Goal: Communication & Community: Participate in discussion

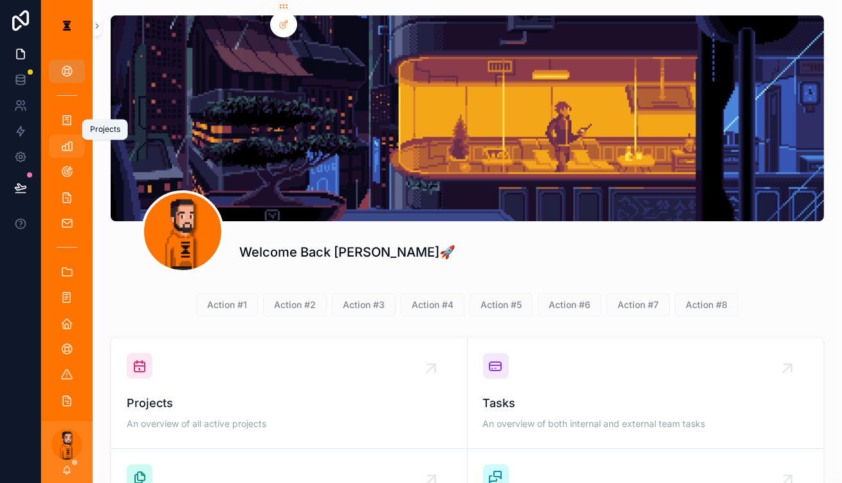
click at [66, 136] on div "Projects" at bounding box center [67, 146] width 21 height 21
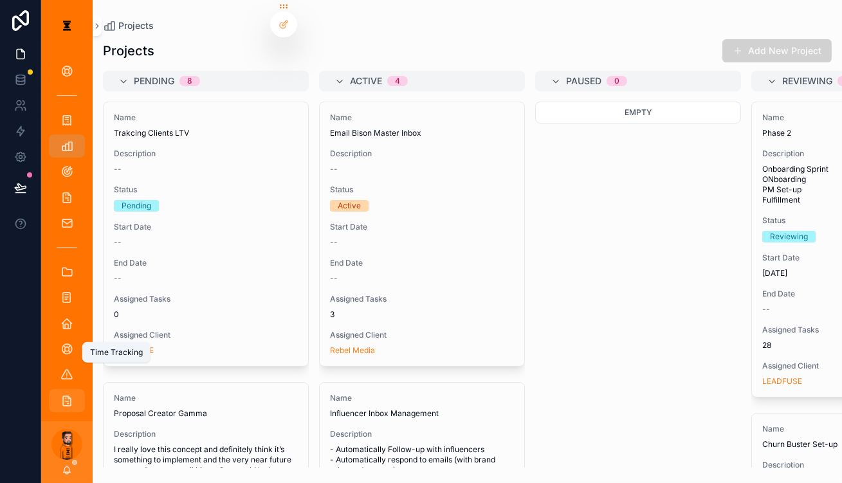
click at [66, 390] on div "Time Tracking" at bounding box center [67, 400] width 21 height 21
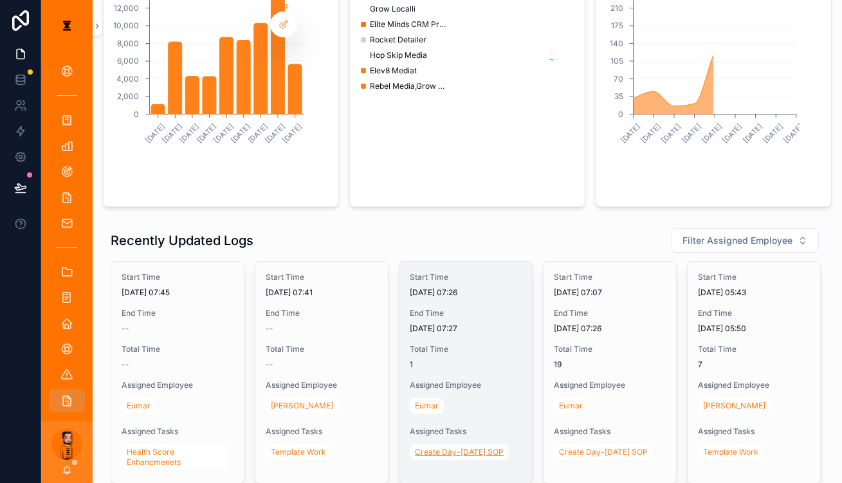
scroll to position [225, 0]
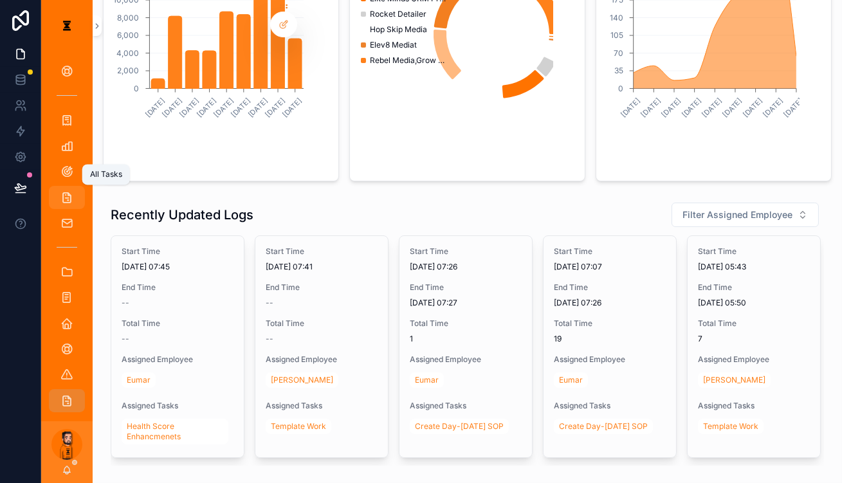
click at [60, 191] on icon "scrollable content" at bounding box center [66, 197] width 13 height 13
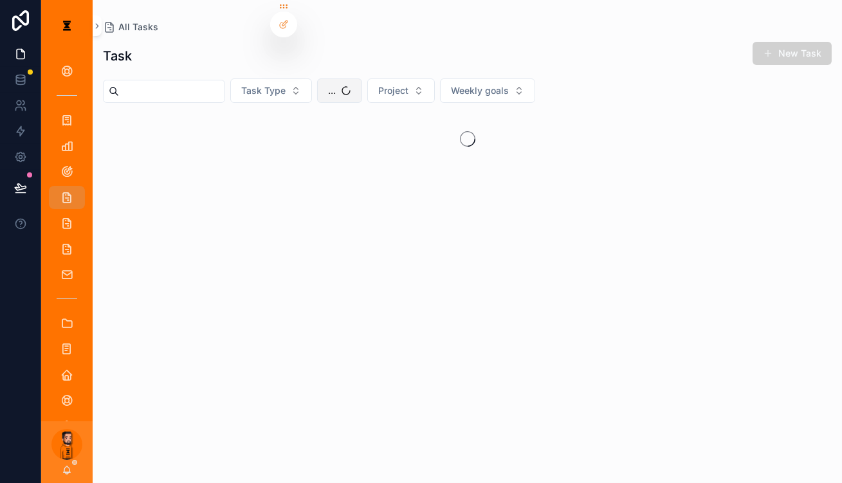
click at [332, 86] on button "..." at bounding box center [339, 90] width 45 height 24
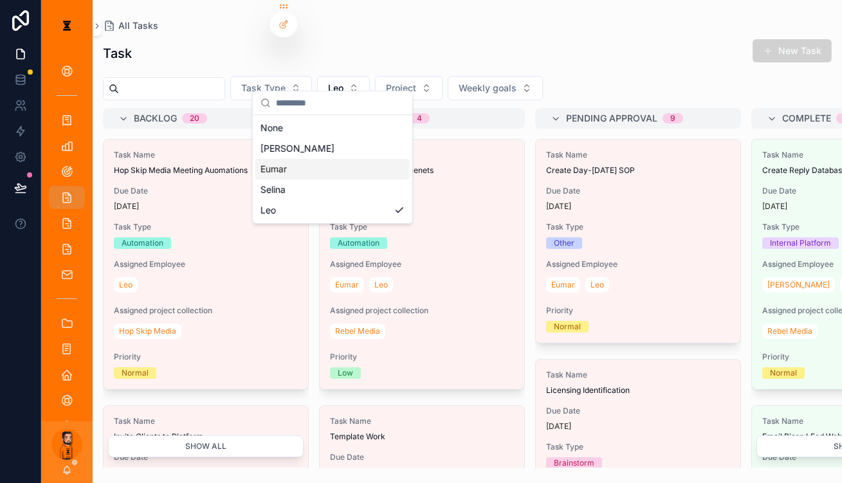
click at [320, 159] on div "Eumar" at bounding box center [332, 169] width 154 height 21
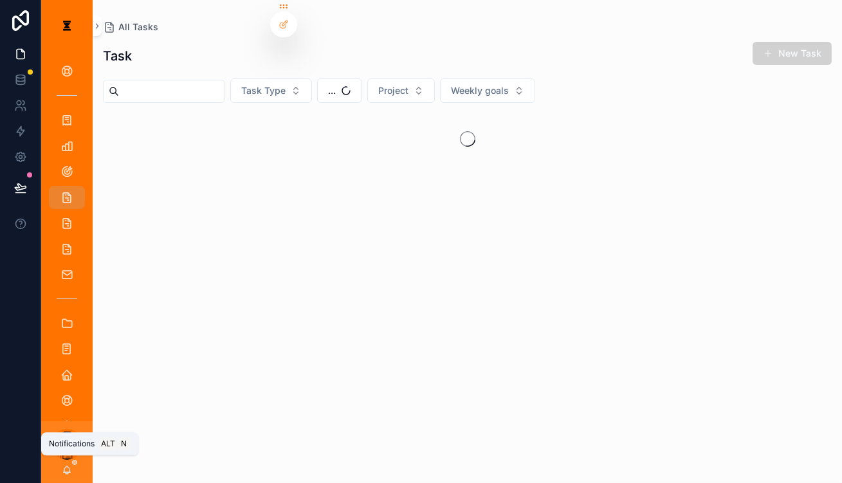
click at [64, 468] on icon "scrollable content" at bounding box center [67, 469] width 7 height 6
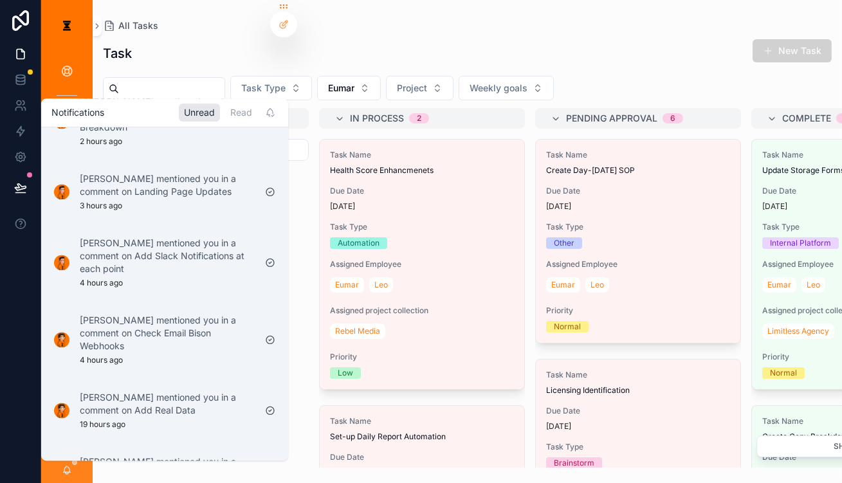
scroll to position [174, 0]
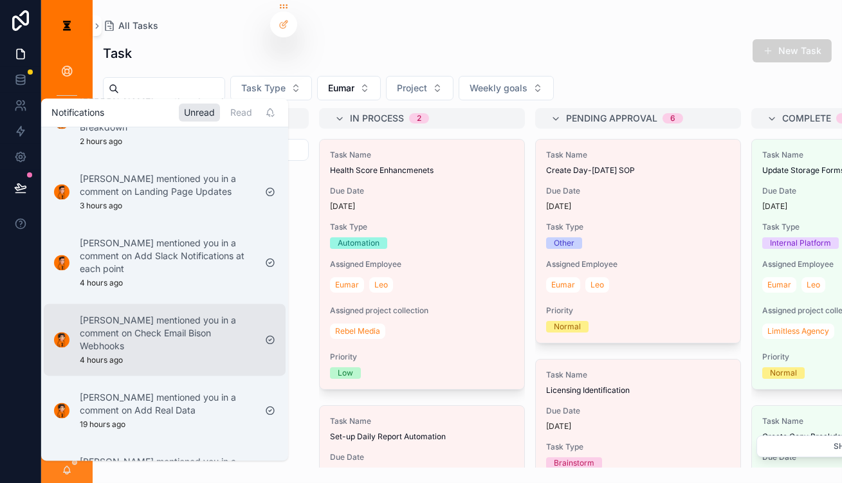
click at [138, 314] on p "[PERSON_NAME] mentioned you in a comment on Check Email Bison Webhooks" at bounding box center [167, 333] width 175 height 39
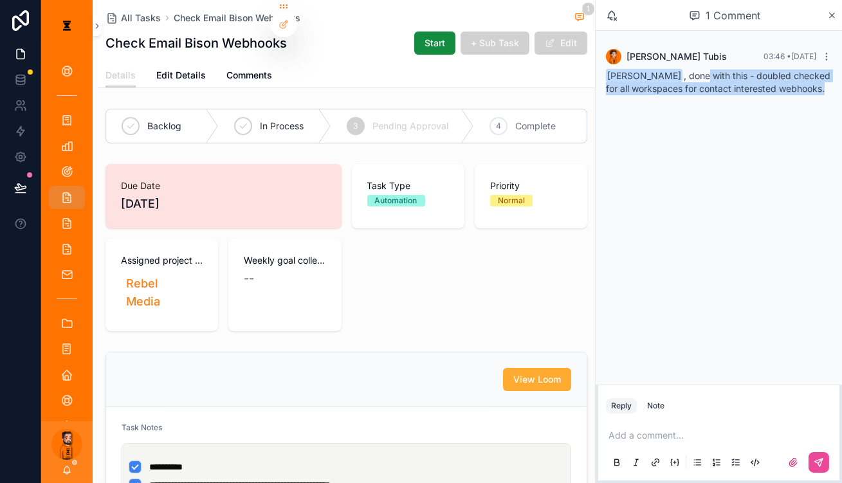
drag, startPoint x: 704, startPoint y: 65, endPoint x: 820, endPoint y: 76, distance: 116.2
click at [820, 76] on div "[PERSON_NAME] , done with this - doubled checked for all workspaces for contact…" at bounding box center [719, 82] width 226 height 26
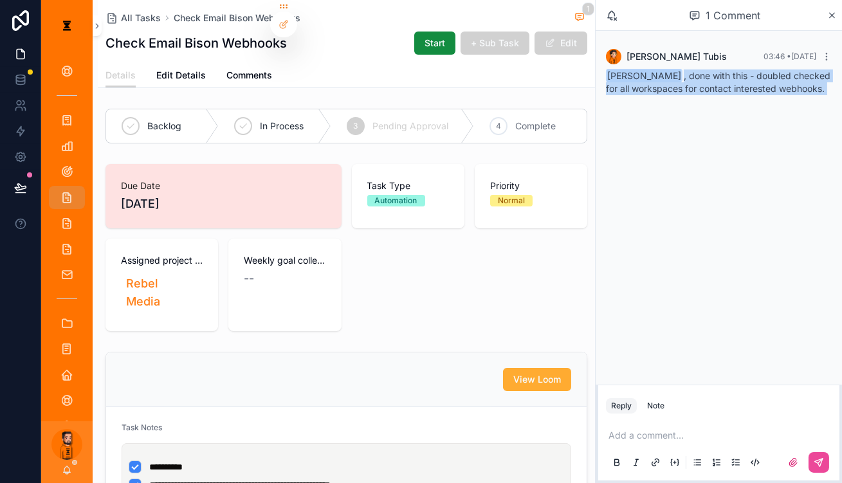
click at [820, 76] on div "[PERSON_NAME] , done with this - doubled checked for all workspaces for contact…" at bounding box center [719, 82] width 226 height 26
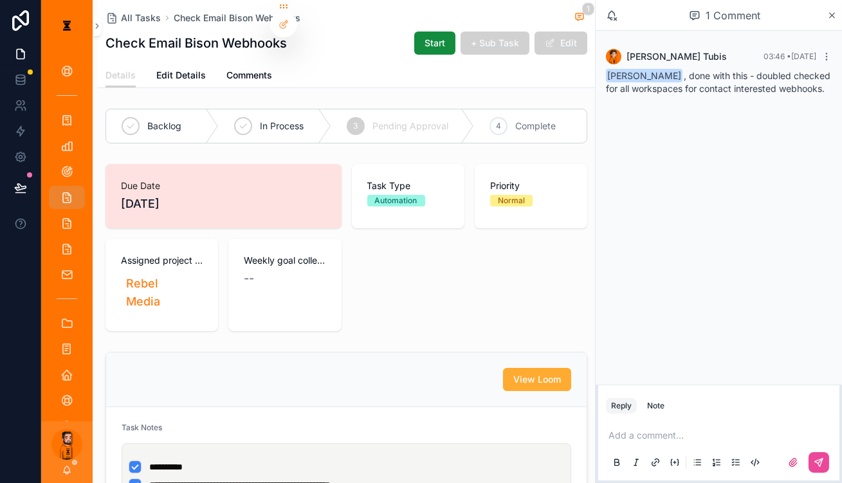
click at [820, 76] on div "[PERSON_NAME] , done with this - doubled checked for all workspaces for contact…" at bounding box center [719, 82] width 226 height 26
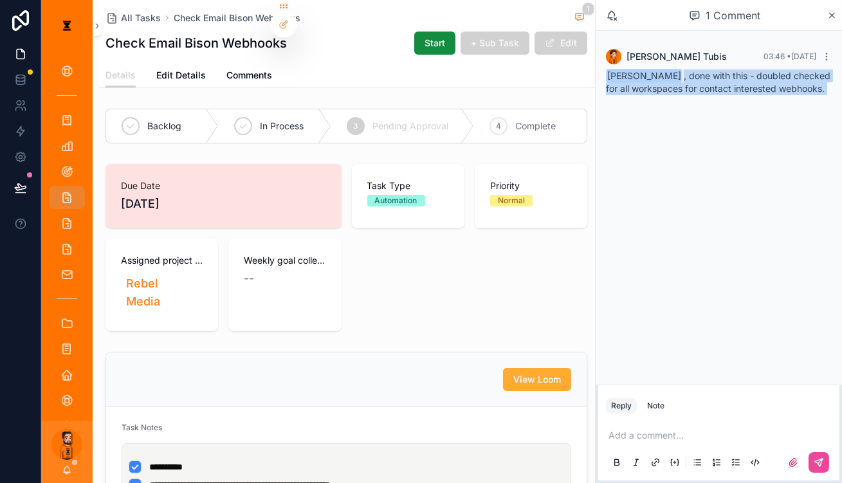
click at [820, 76] on div "[PERSON_NAME] , done with this - doubled checked for all workspaces for contact…" at bounding box center [719, 82] width 226 height 26
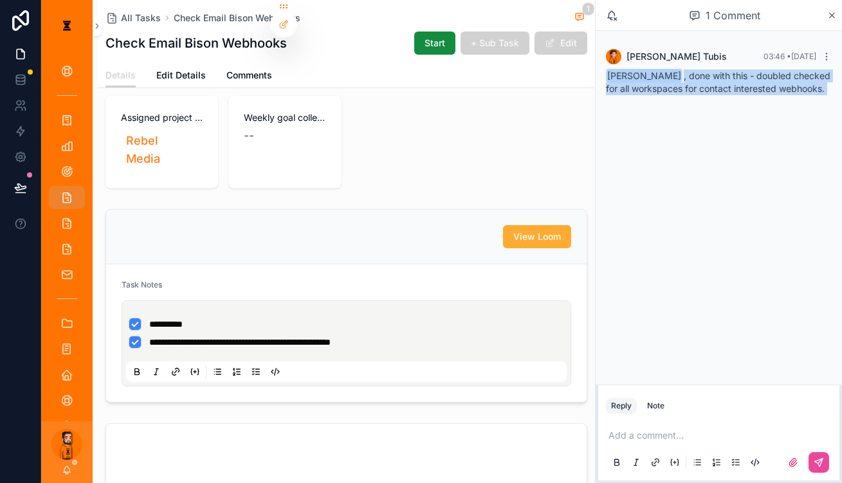
scroll to position [175, 0]
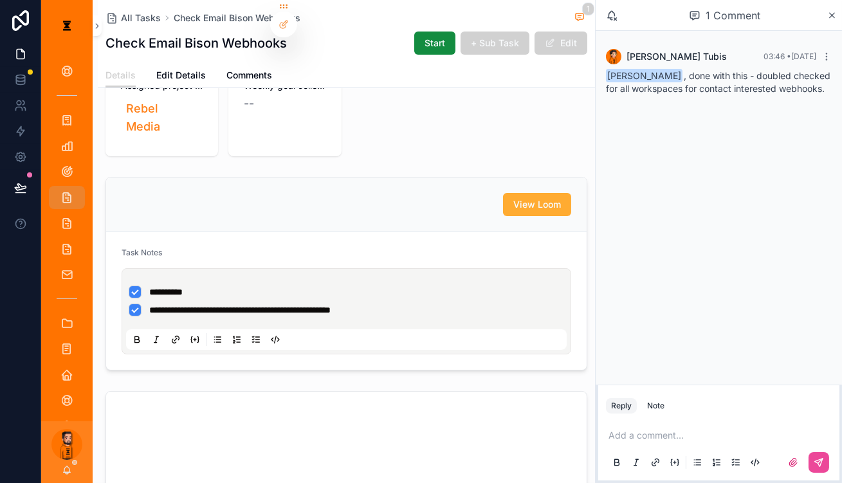
click at [678, 429] on p "scrollable content" at bounding box center [721, 435] width 226 height 13
click at [819, 464] on icon "scrollable content" at bounding box center [818, 462] width 10 height 10
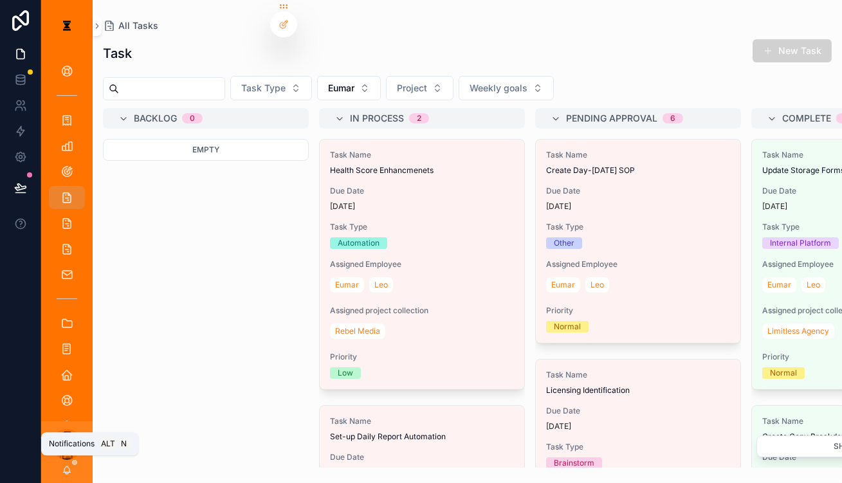
click at [62, 466] on icon "scrollable content" at bounding box center [67, 470] width 10 height 10
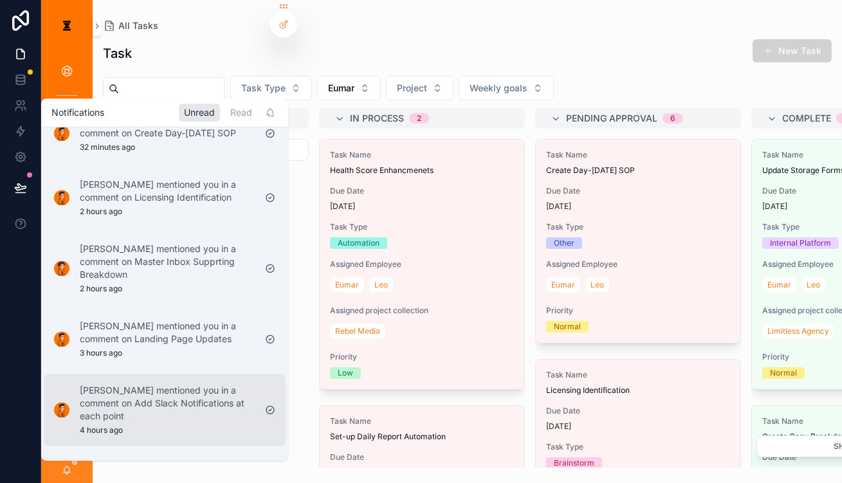
scroll to position [58, 0]
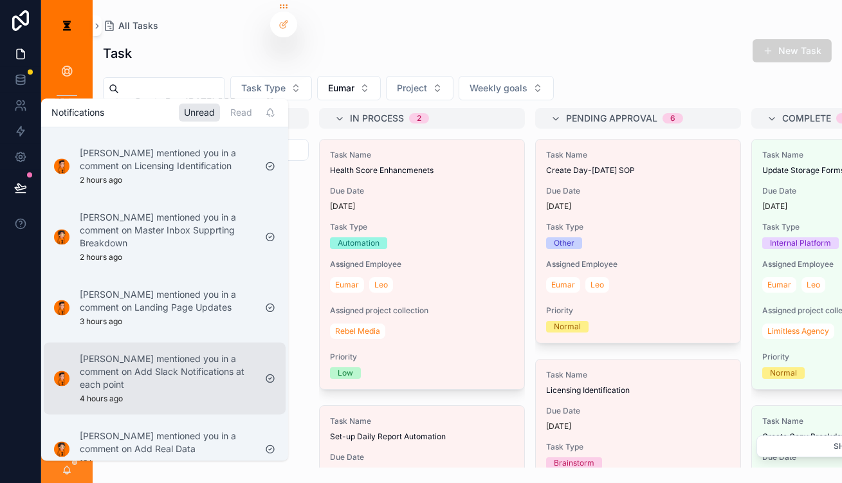
click at [172, 352] on p "[PERSON_NAME] mentioned you in a comment on Add Slack Notifications at each poi…" at bounding box center [167, 371] width 175 height 39
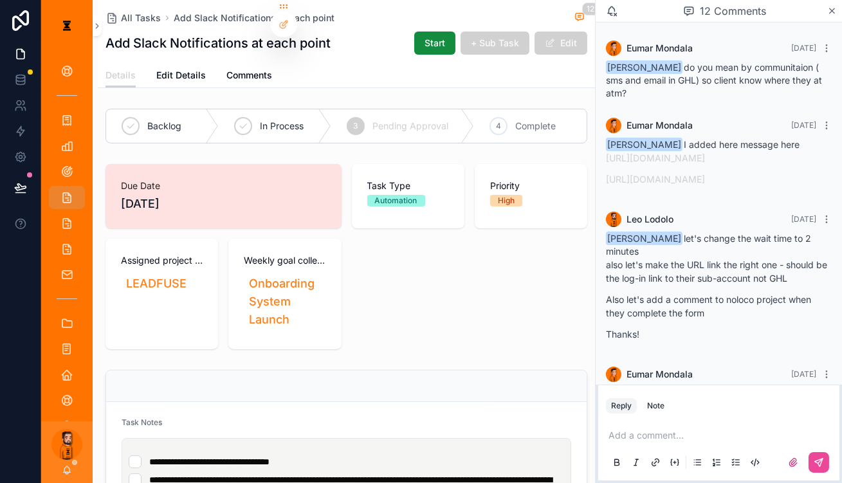
scroll to position [934, 0]
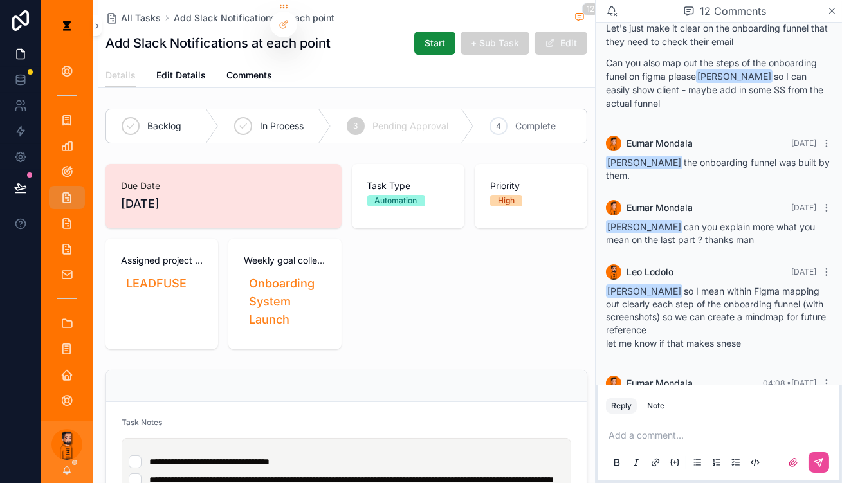
click at [639, 414] on div "image .png" at bounding box center [626, 434] width 41 height 41
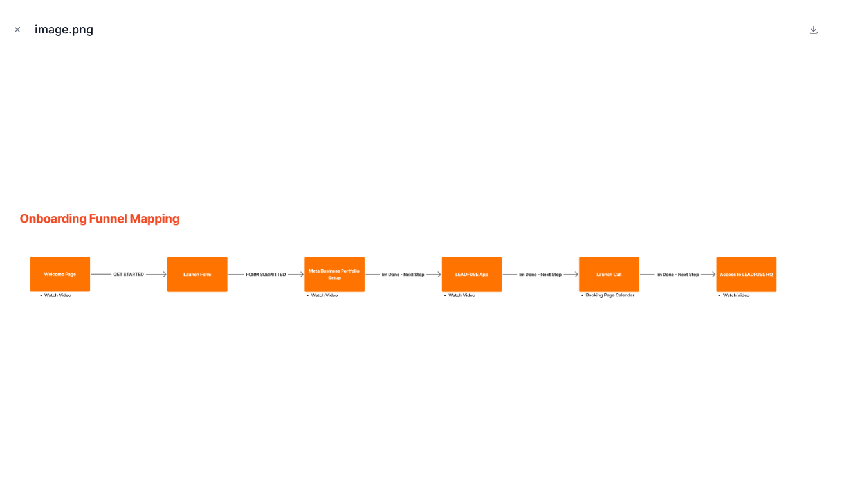
click at [563, 203] on img at bounding box center [420, 264] width 821 height 122
click at [21, 24] on button "Close modal" at bounding box center [17, 30] width 14 height 14
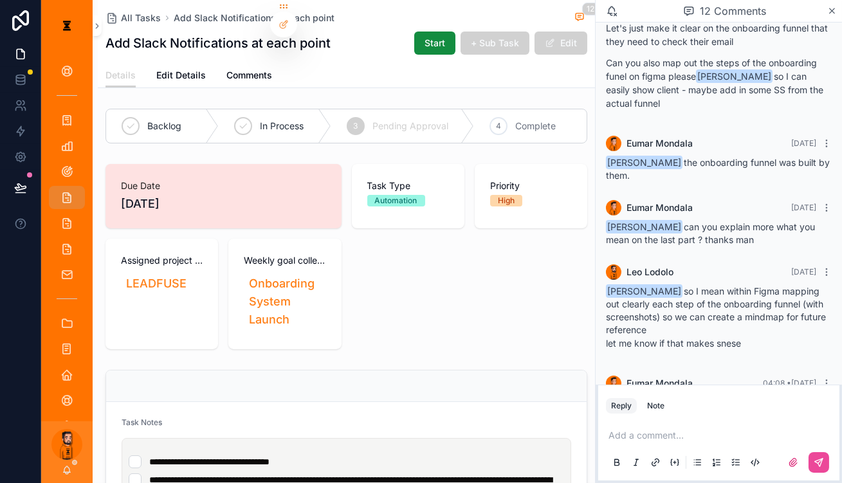
click at [714, 430] on p "scrollable content" at bounding box center [721, 435] width 226 height 13
click at [817, 467] on button "scrollable content" at bounding box center [818, 462] width 21 height 21
click at [269, 109] on div "In Process" at bounding box center [275, 125] width 113 height 33
click at [64, 471] on icon "scrollable content" at bounding box center [67, 469] width 7 height 6
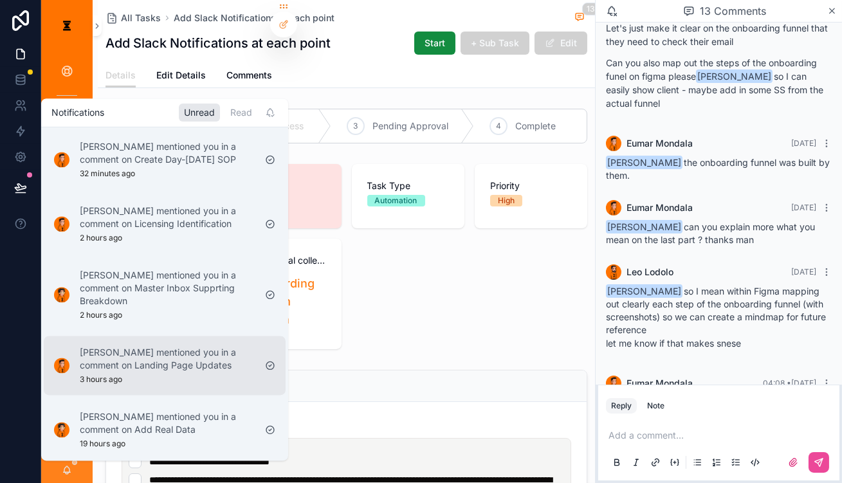
click at [177, 347] on div "[PERSON_NAME] mentioned you in a comment on Landing Page Updates 3 hours ago" at bounding box center [167, 365] width 175 height 39
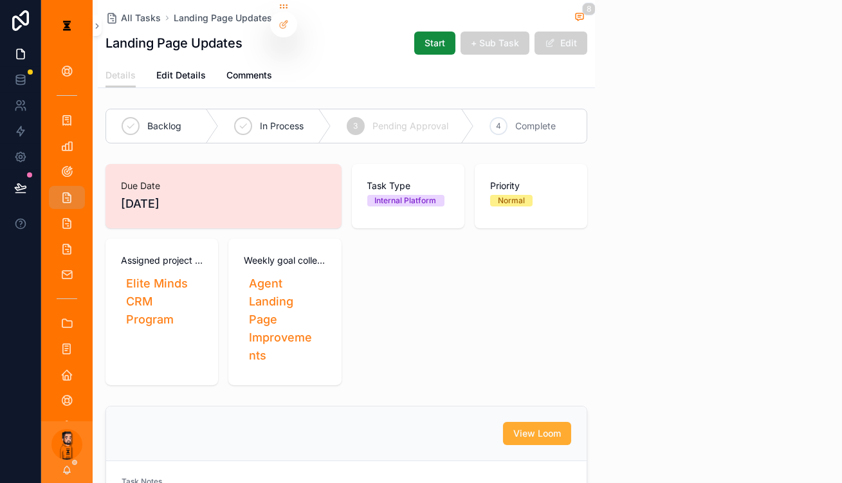
scroll to position [494, 0]
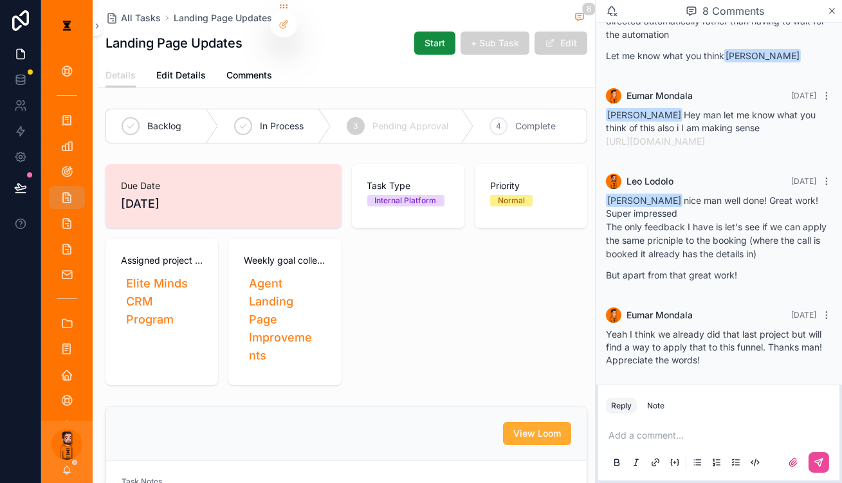
drag, startPoint x: 710, startPoint y: 350, endPoint x: 787, endPoint y: 359, distance: 77.6
click at [787, 405] on div "[PERSON_NAME] already figured it out. Let me know when you log in so I can send…" at bounding box center [719, 418] width 226 height 26
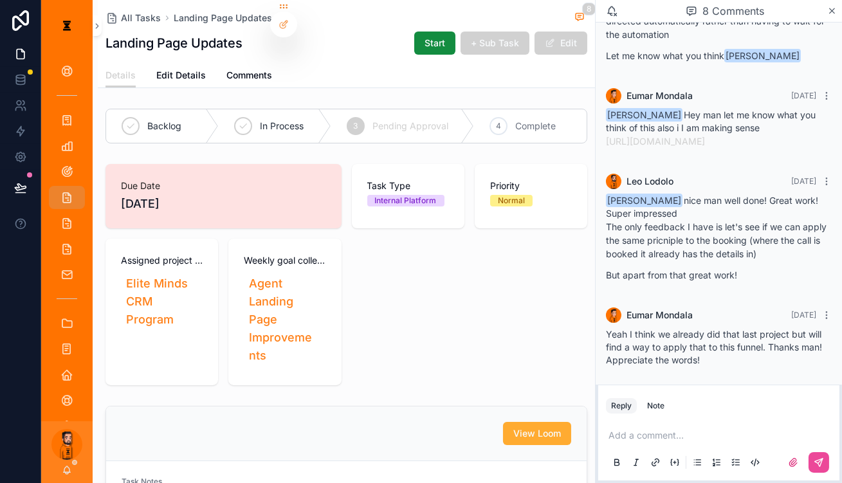
click at [710, 430] on p "scrollable content" at bounding box center [721, 435] width 226 height 13
click at [826, 456] on button "scrollable content" at bounding box center [818, 462] width 21 height 21
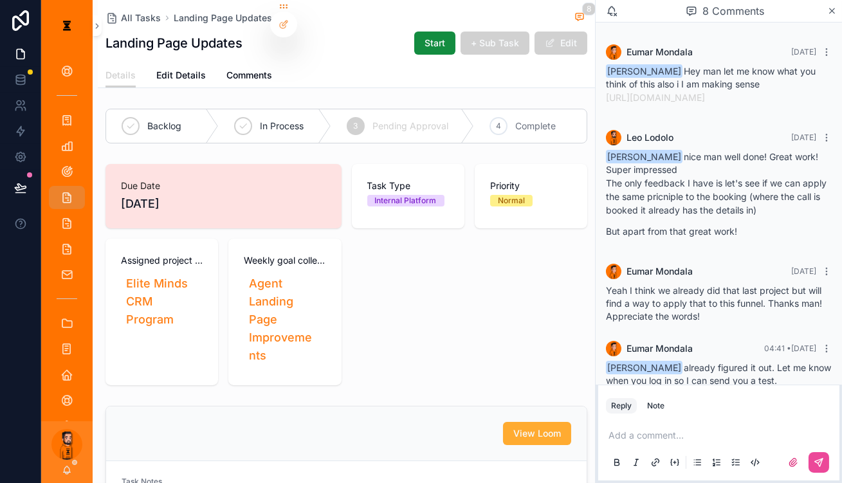
scroll to position [538, 0]
click at [62, 469] on icon "scrollable content" at bounding box center [67, 470] width 10 height 10
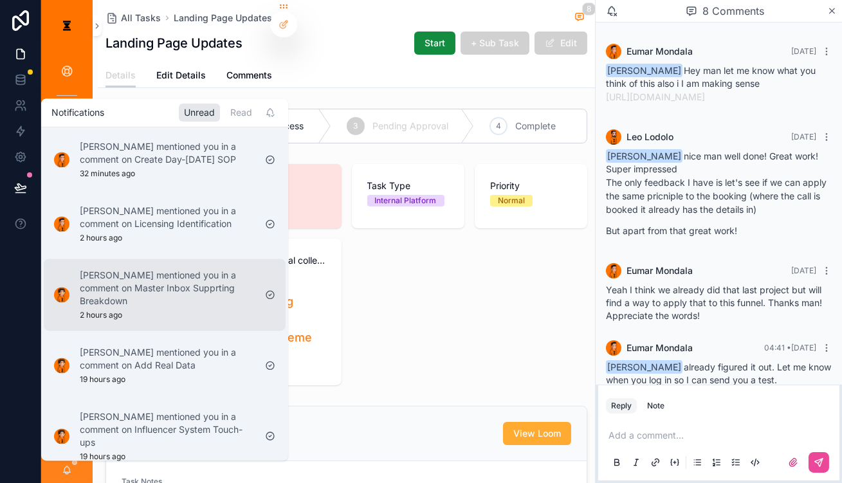
click at [157, 282] on div "[PERSON_NAME] mentioned you in a comment on Master Inbox Supprting Breakdown 2 …" at bounding box center [167, 294] width 175 height 51
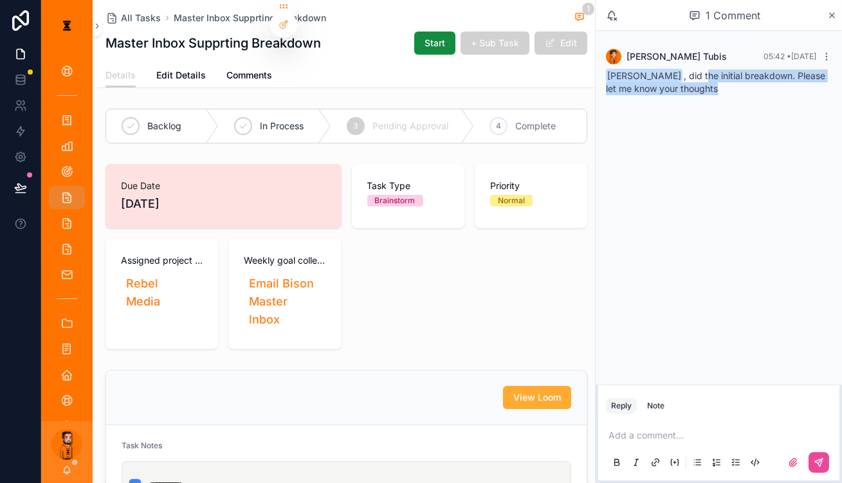
drag, startPoint x: 701, startPoint y: 68, endPoint x: 725, endPoint y: 80, distance: 26.2
click at [725, 80] on div "[PERSON_NAME] , did the initial breakdown. Please let me know your thoughts" at bounding box center [719, 82] width 226 height 26
click at [665, 429] on p "scrollable content" at bounding box center [721, 435] width 226 height 13
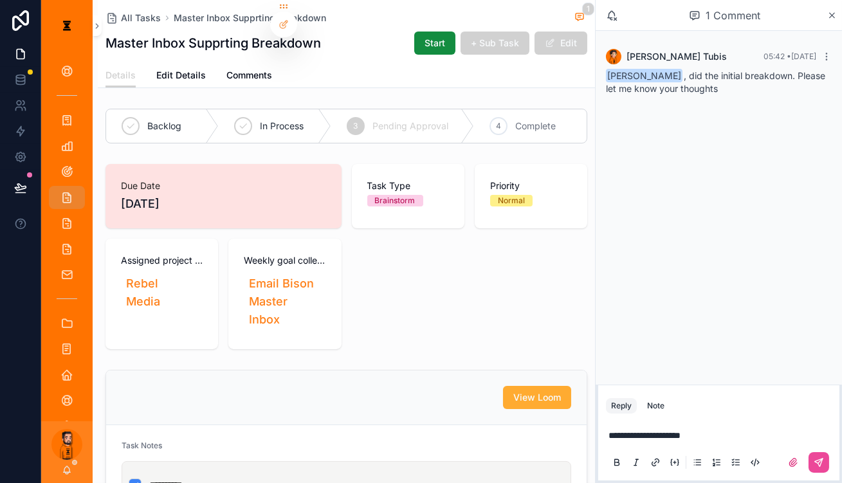
drag, startPoint x: 834, startPoint y: 469, endPoint x: 833, endPoint y: 463, distance: 6.7
click at [834, 466] on div "**********" at bounding box center [718, 448] width 241 height 64
click at [833, 463] on div "**********" at bounding box center [718, 448] width 241 height 64
click at [824, 460] on icon "scrollable content" at bounding box center [818, 462] width 10 height 10
click at [536, 120] on span "Complete" at bounding box center [535, 126] width 41 height 13
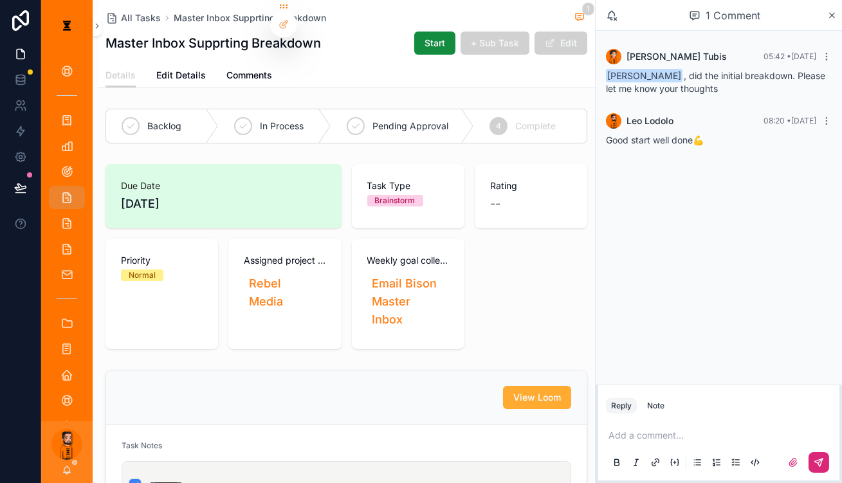
click at [327, 75] on div "Details Edit Details Comments" at bounding box center [346, 75] width 482 height 24
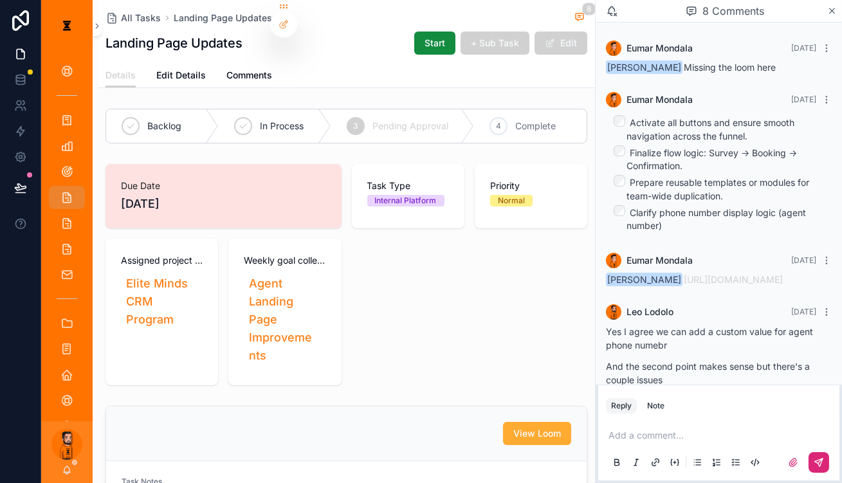
scroll to position [539, 0]
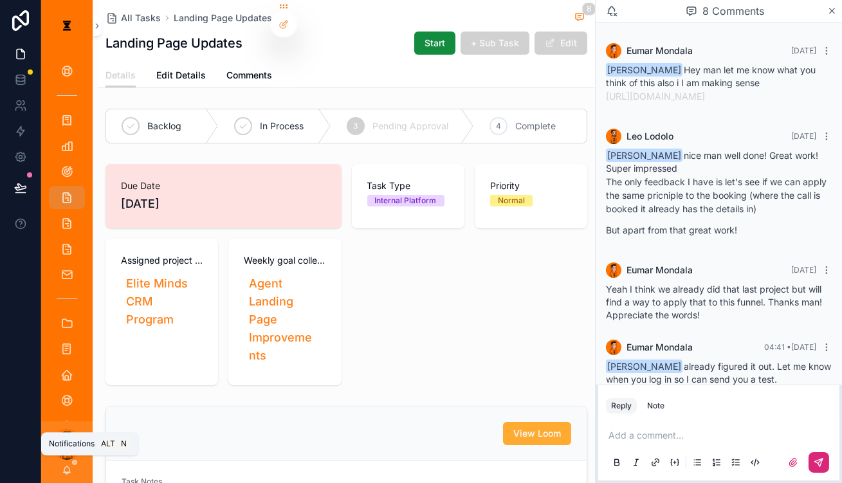
click at [62, 468] on icon "scrollable content" at bounding box center [67, 470] width 10 height 10
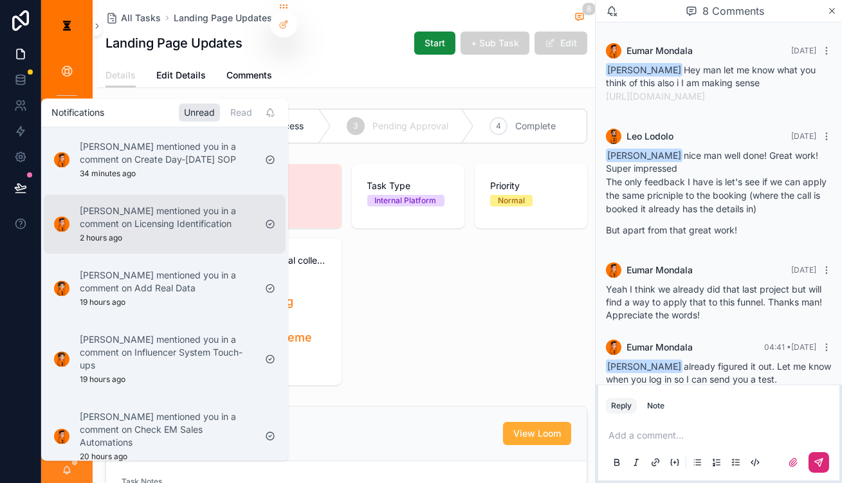
click at [156, 225] on div "[PERSON_NAME] mentioned you in a comment on Licensing Identification 2 hours ago" at bounding box center [154, 223] width 211 height 49
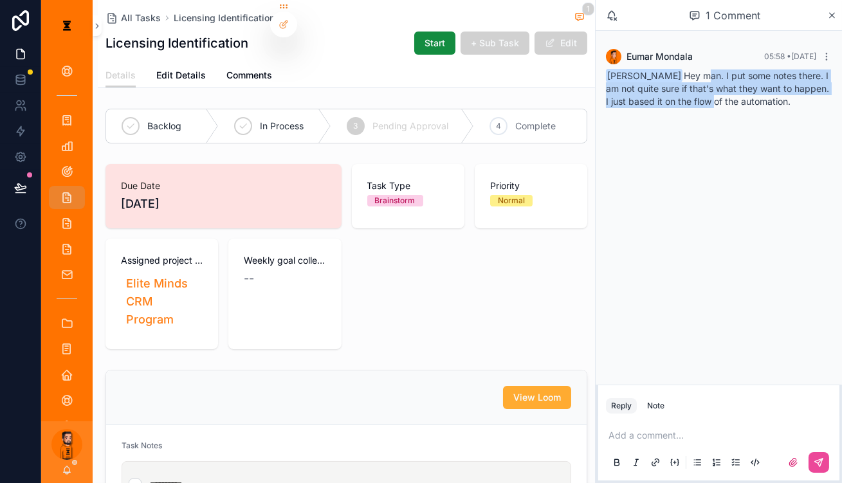
drag, startPoint x: 699, startPoint y: 71, endPoint x: 723, endPoint y: 85, distance: 27.7
click at [723, 85] on span "[PERSON_NAME] Hey man. I put some notes there. I am not quite sure if that's wh…" at bounding box center [717, 88] width 223 height 37
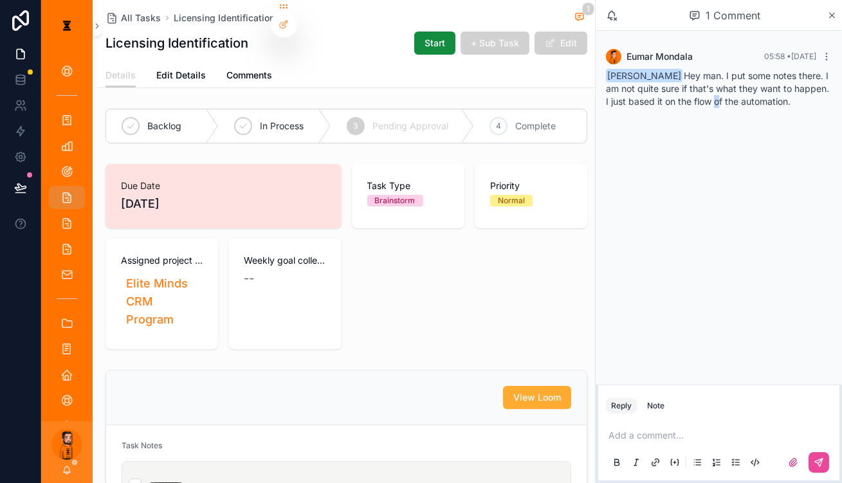
click at [723, 85] on span "[PERSON_NAME] Hey man. I put some notes there. I am not quite sure if that's wh…" at bounding box center [717, 88] width 223 height 37
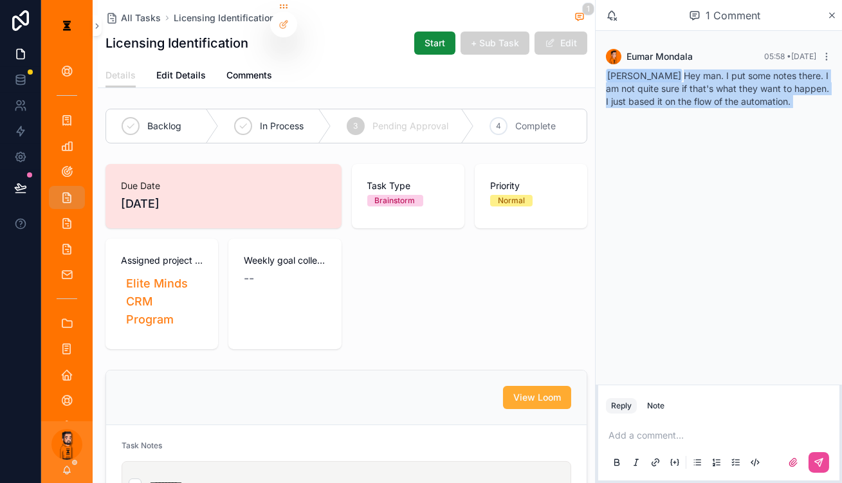
click at [723, 85] on span "[PERSON_NAME] Hey man. I put some notes there. I am not quite sure if that's wh…" at bounding box center [717, 88] width 223 height 37
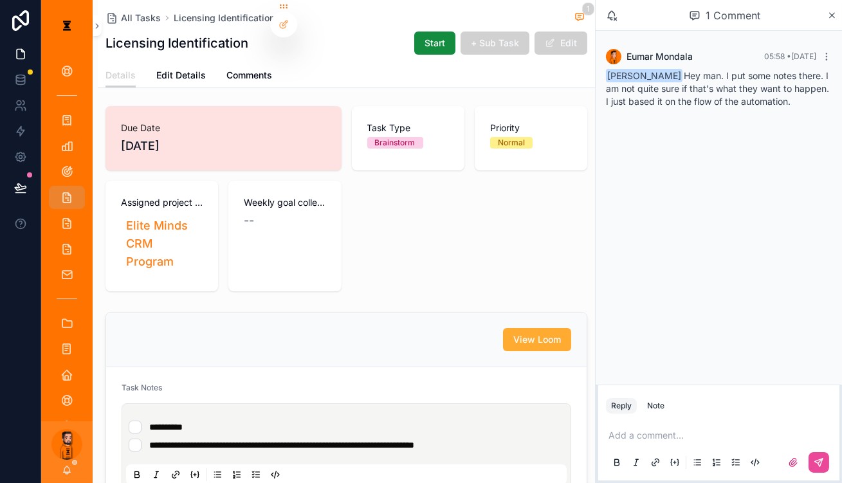
click at [316, 312] on div "View Loom" at bounding box center [346, 339] width 480 height 55
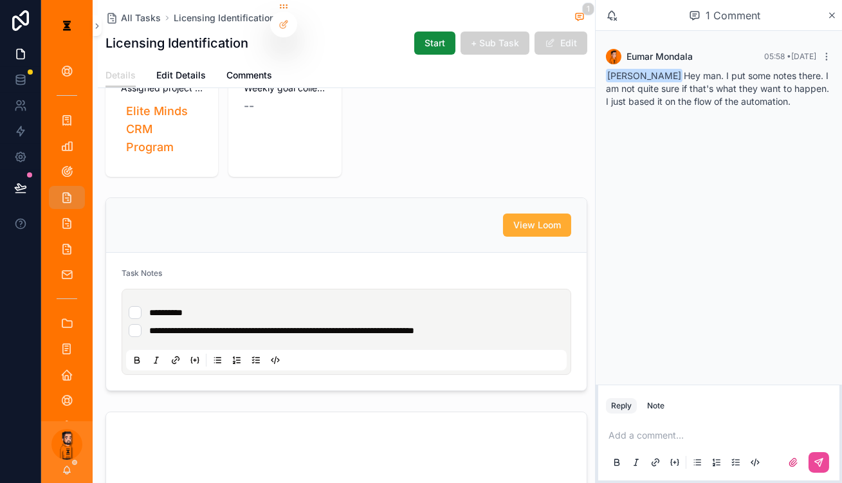
scroll to position [0, 0]
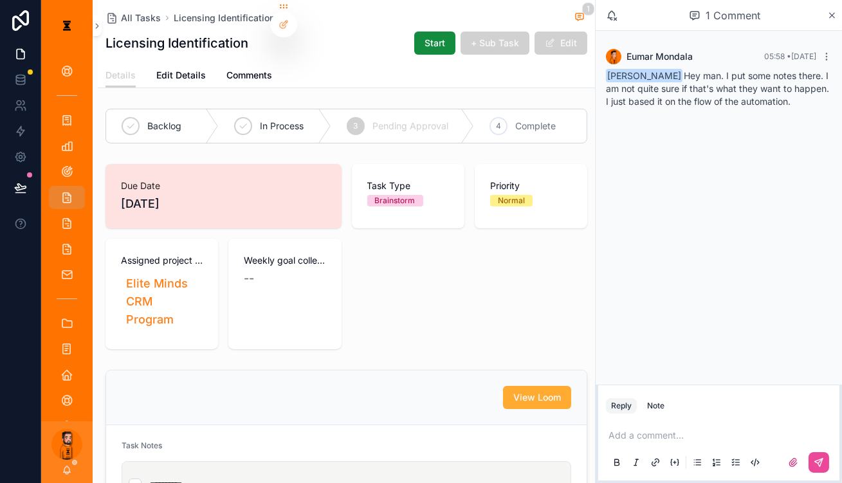
click at [647, 429] on p "scrollable content" at bounding box center [721, 435] width 226 height 13
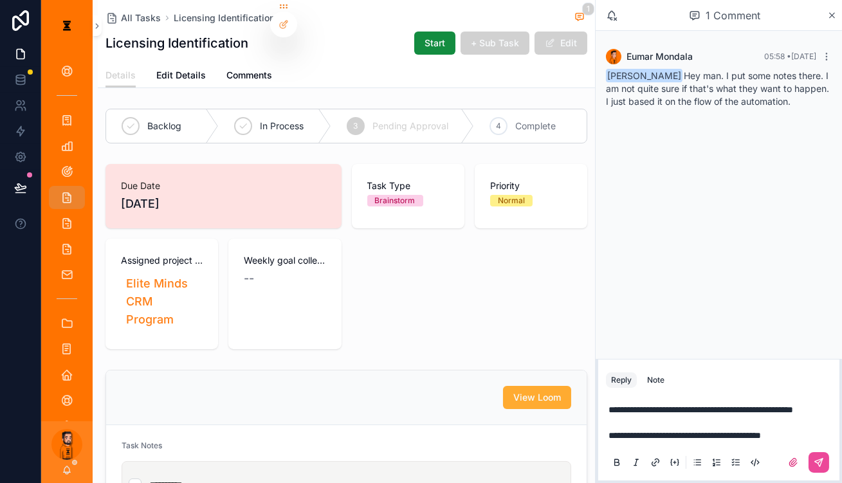
click at [833, 424] on p "**********" at bounding box center [721, 422] width 226 height 39
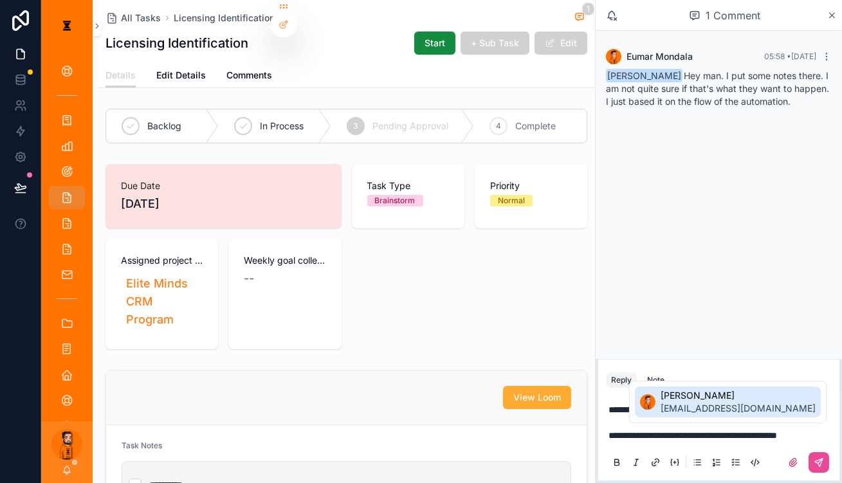
click at [704, 405] on span "[EMAIL_ADDRESS][DOMAIN_NAME]" at bounding box center [737, 408] width 155 height 13
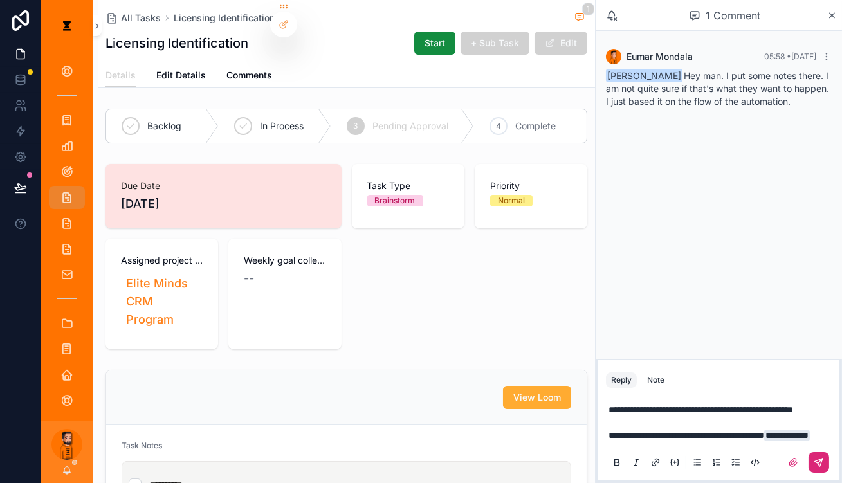
click at [818, 452] on button "scrollable content" at bounding box center [818, 462] width 21 height 21
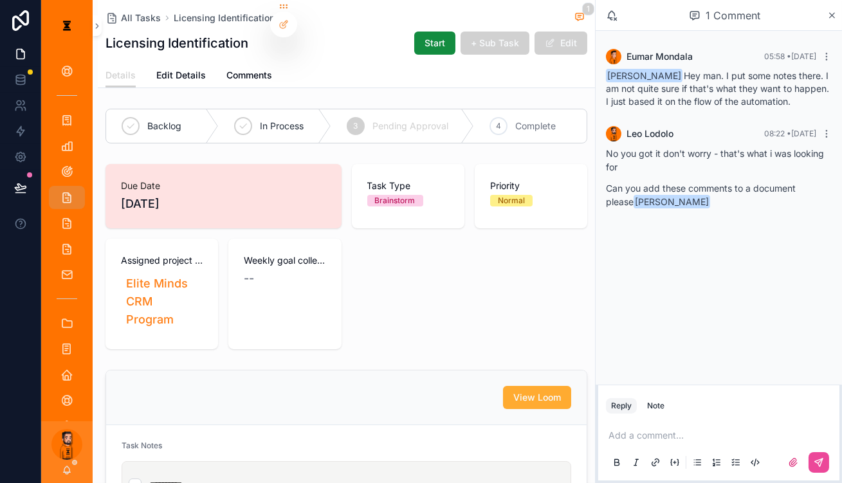
click at [61, 462] on div "[PERSON_NAME]" at bounding box center [66, 452] width 51 height 62
click at [63, 466] on icon "scrollable content" at bounding box center [67, 470] width 10 height 10
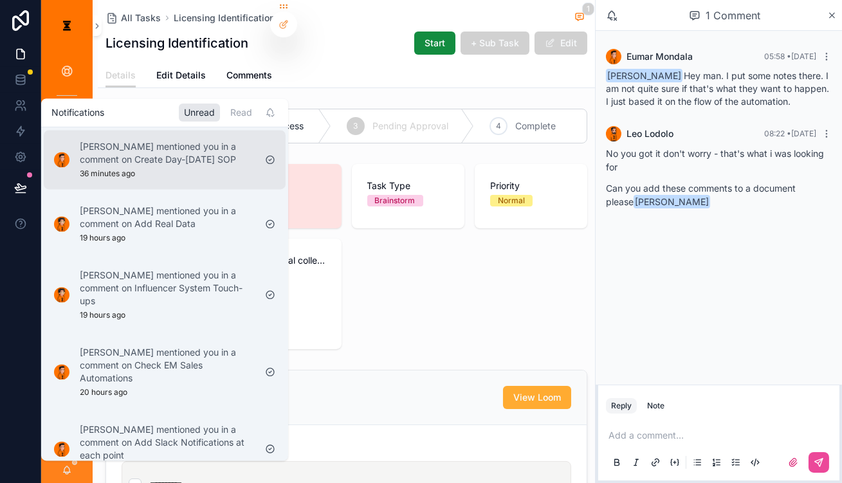
click at [190, 154] on p "[PERSON_NAME] mentioned you in a comment on Create Day-[DATE] SOP" at bounding box center [167, 153] width 175 height 26
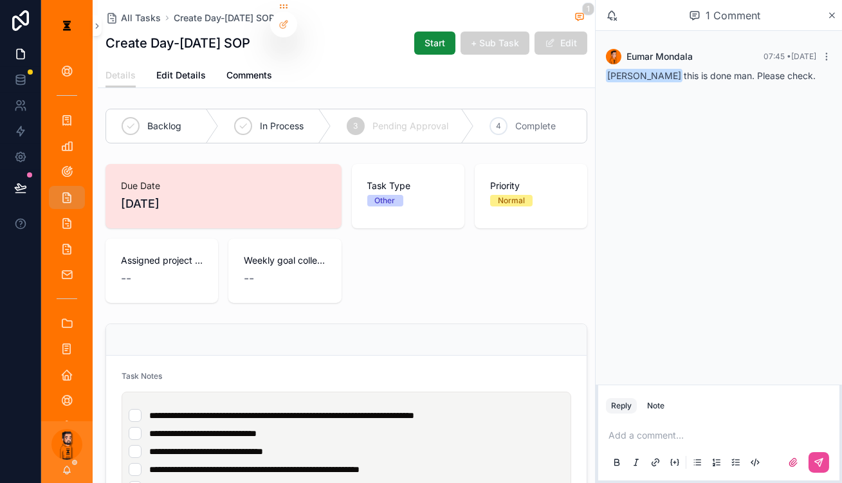
scroll to position [58, 0]
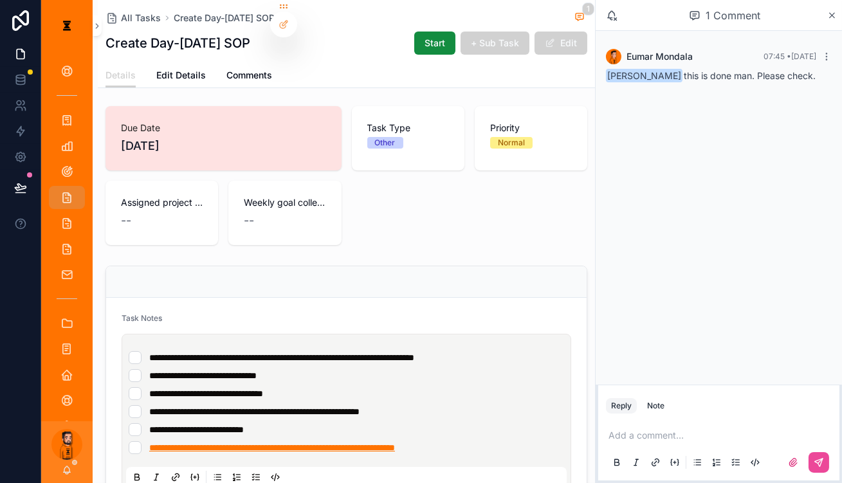
click at [365, 443] on span "**********" at bounding box center [272, 447] width 246 height 9
click at [222, 443] on span "**********" at bounding box center [272, 447] width 246 height 9
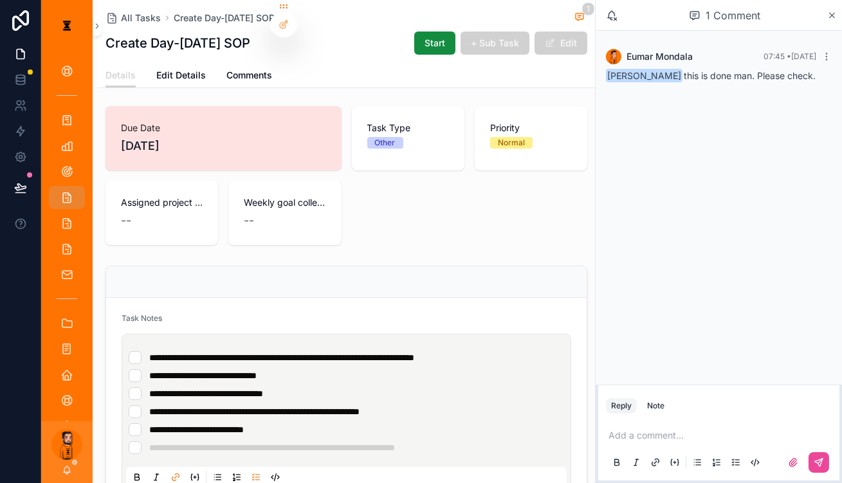
click at [168, 423] on li "**********" at bounding box center [346, 429] width 435 height 13
click at [170, 378] on ul "**********" at bounding box center [349, 402] width 440 height 103
click at [167, 443] on span "**********" at bounding box center [272, 447] width 246 height 9
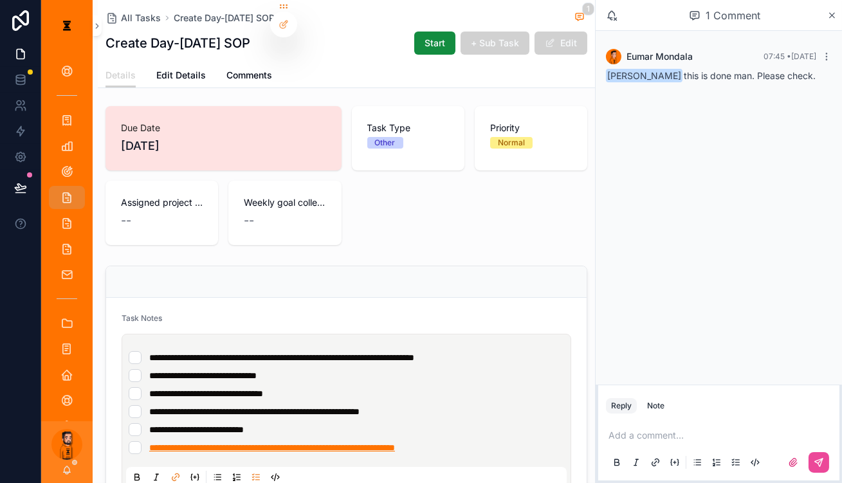
click at [167, 443] on span "**********" at bounding box center [272, 447] width 246 height 9
click at [156, 443] on span "**********" at bounding box center [272, 447] width 246 height 9
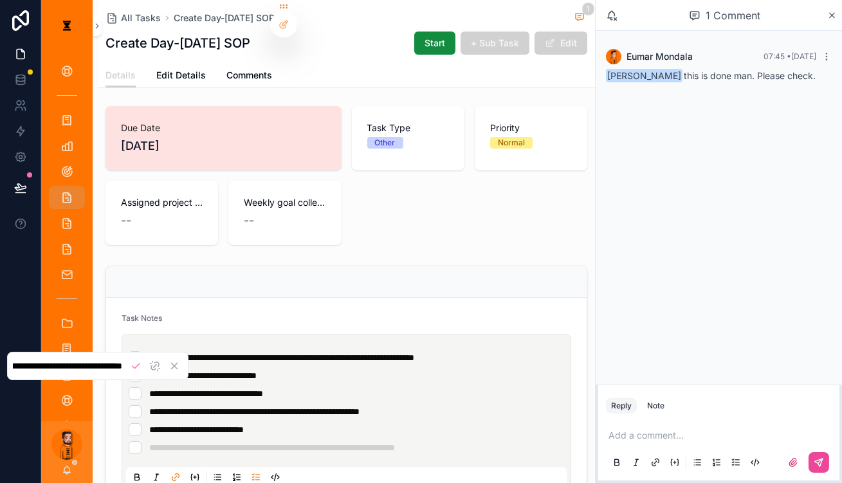
click at [80, 365] on input "**********" at bounding box center [67, 366] width 109 height 12
click at [665, 429] on p "scrollable content" at bounding box center [721, 435] width 226 height 13
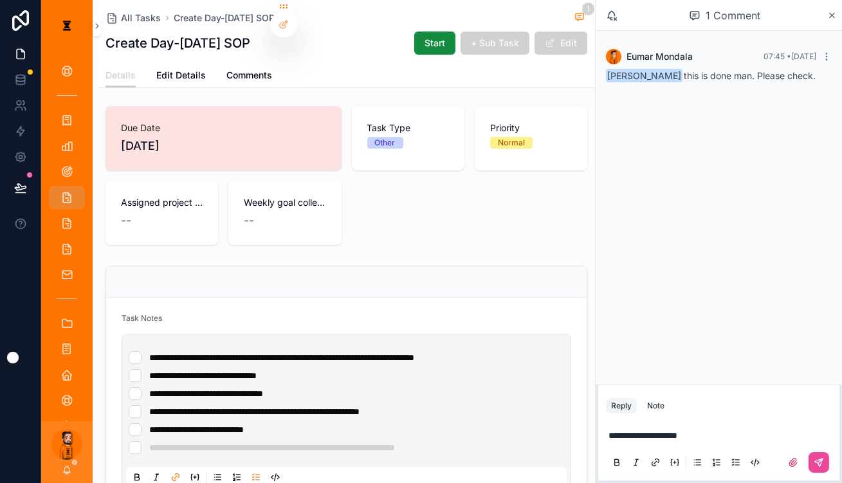
click at [830, 455] on div "scrollable content" at bounding box center [719, 462] width 226 height 26
drag, startPoint x: 829, startPoint y: 455, endPoint x: 823, endPoint y: 449, distance: 9.1
click at [828, 454] on button "scrollable content" at bounding box center [818, 462] width 21 height 21
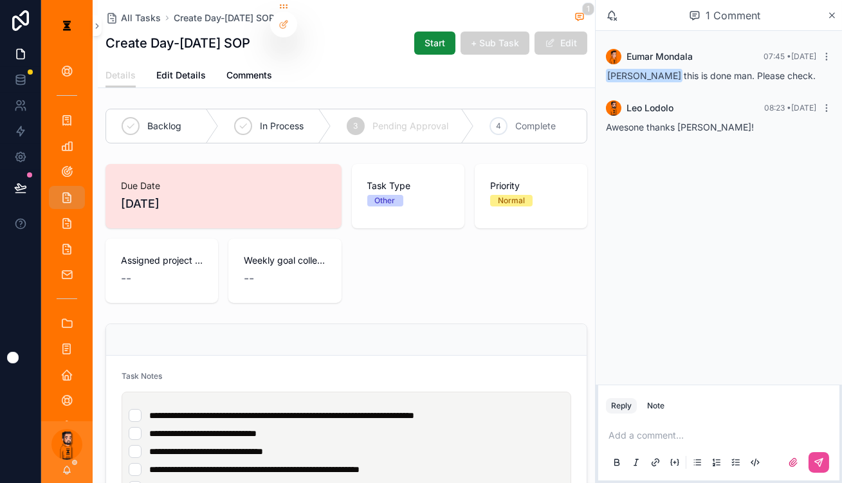
click at [529, 104] on div "Backlog In Process 3 Pending Approval 4 Complete" at bounding box center [346, 126] width 497 height 45
click at [516, 120] on span "Complete" at bounding box center [535, 126] width 41 height 13
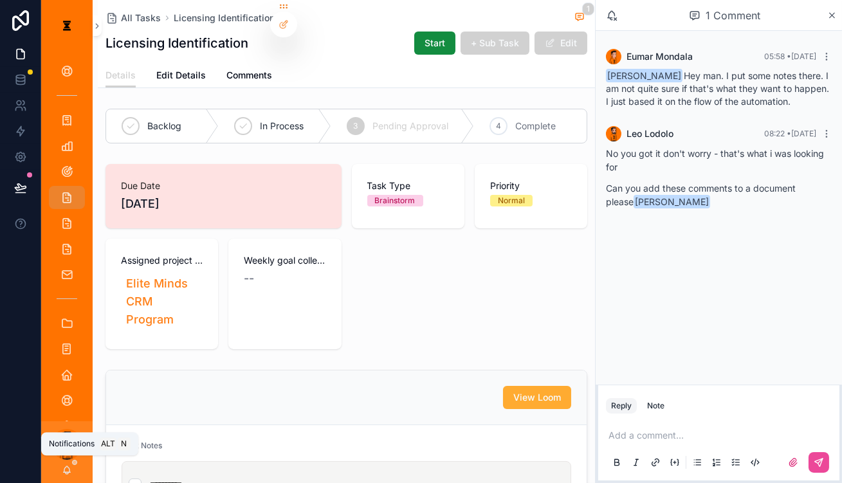
click at [62, 471] on icon "scrollable content" at bounding box center [67, 470] width 10 height 10
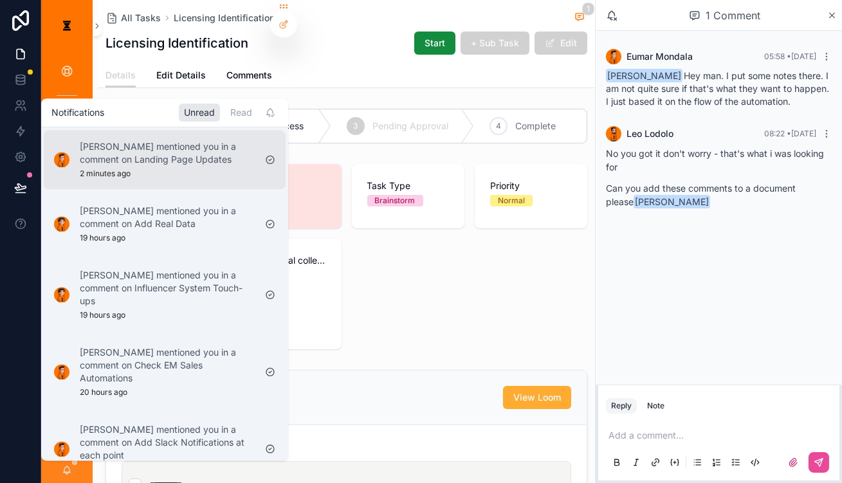
click at [183, 146] on p "[PERSON_NAME] mentioned you in a comment on Landing Page Updates" at bounding box center [167, 153] width 175 height 26
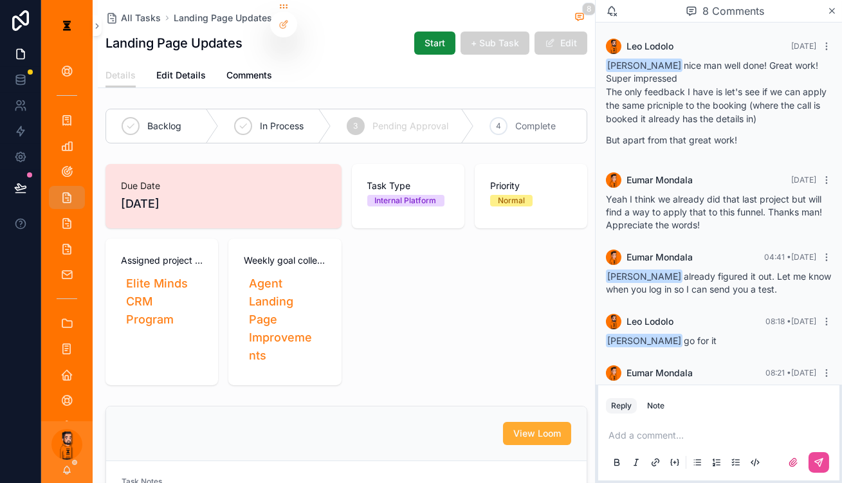
scroll to position [628, 0]
click at [635, 404] on div "image .png" at bounding box center [626, 424] width 41 height 41
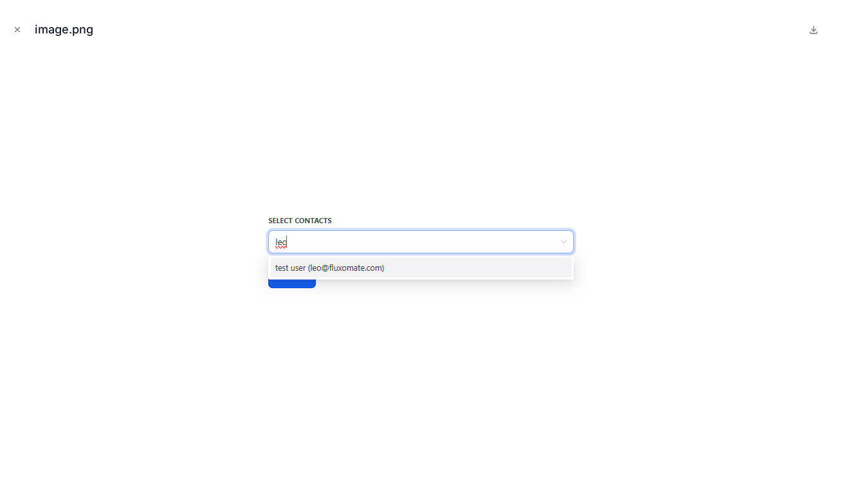
click at [440, 305] on img at bounding box center [421, 263] width 332 height 117
click at [16, 28] on icon "Close modal" at bounding box center [17, 29] width 9 height 9
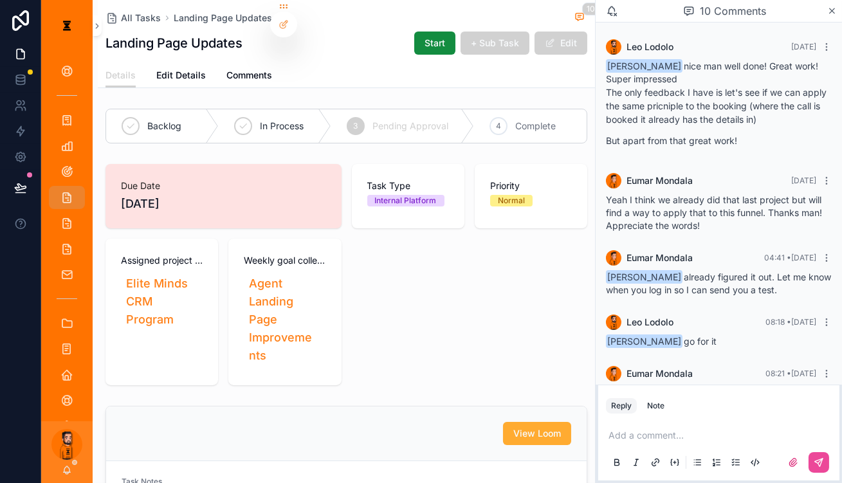
click at [635, 421] on div "Add a comment..." at bounding box center [719, 448] width 226 height 54
click at [638, 422] on div "Add a comment..." at bounding box center [719, 448] width 226 height 54
click at [649, 429] on p "scrollable content" at bounding box center [721, 435] width 226 height 13
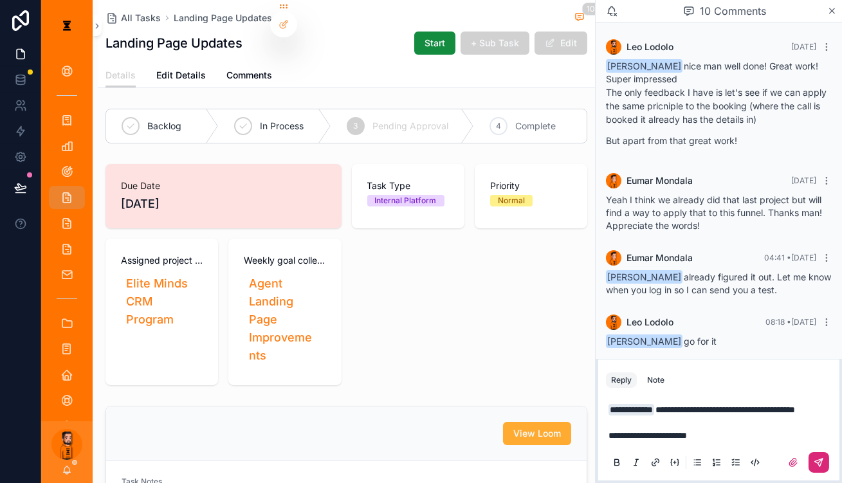
click at [819, 464] on button "scrollable content" at bounding box center [818, 462] width 21 height 21
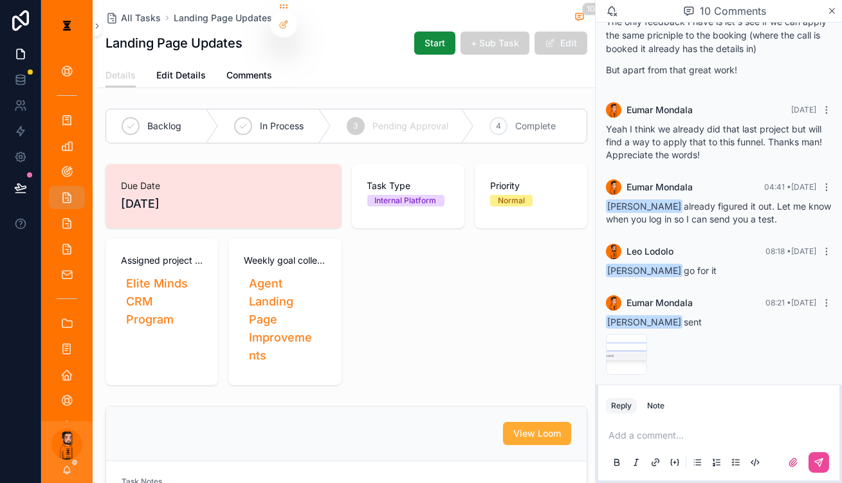
scroll to position [703, 0]
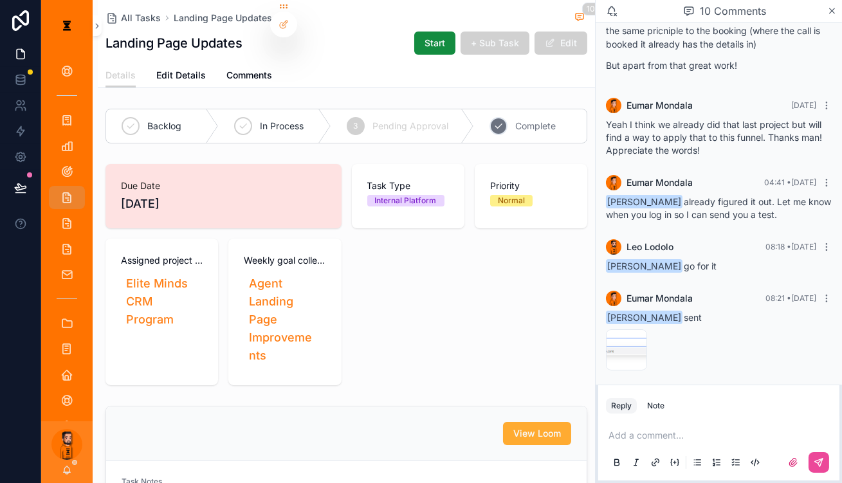
click at [531, 120] on span "Complete" at bounding box center [535, 126] width 41 height 13
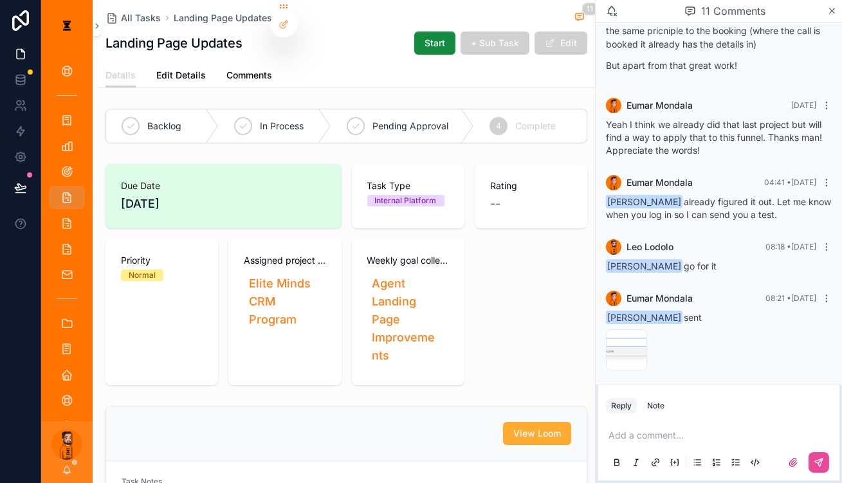
click at [703, 429] on p "scrollable content" at bounding box center [721, 435] width 226 height 13
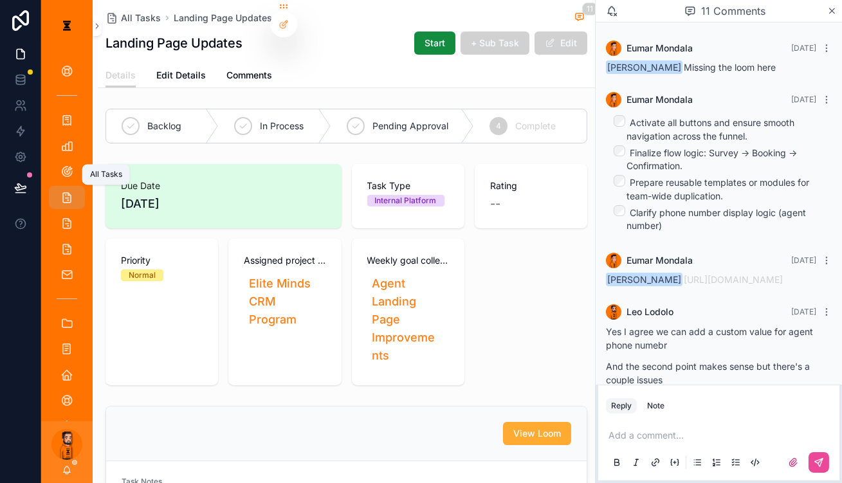
click at [60, 191] on icon "scrollable content" at bounding box center [66, 197] width 13 height 13
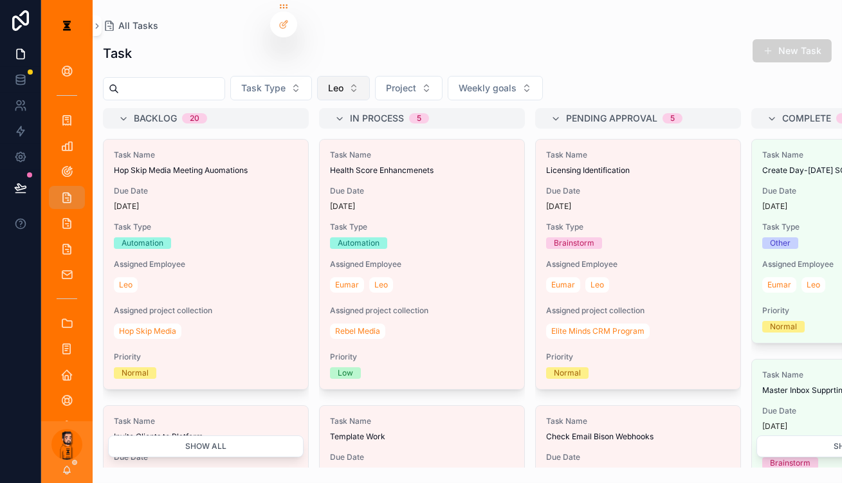
click at [344, 78] on button "Leo" at bounding box center [343, 88] width 53 height 24
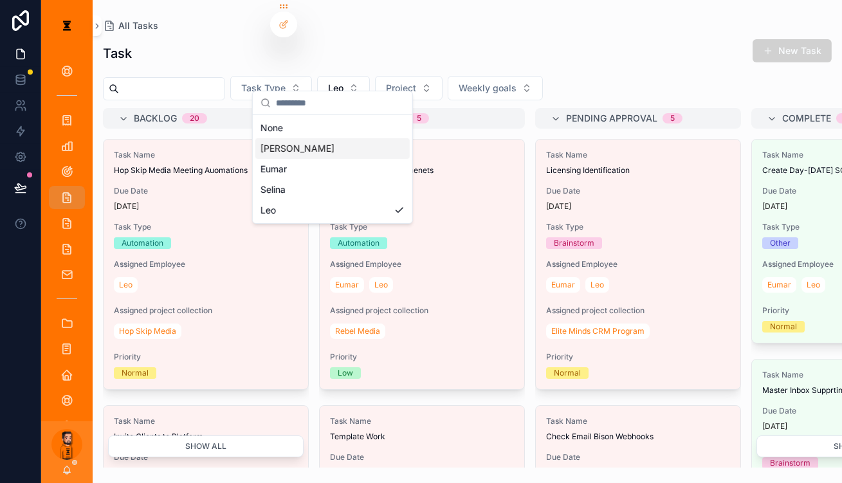
click at [285, 138] on div "[PERSON_NAME]" at bounding box center [332, 148] width 154 height 21
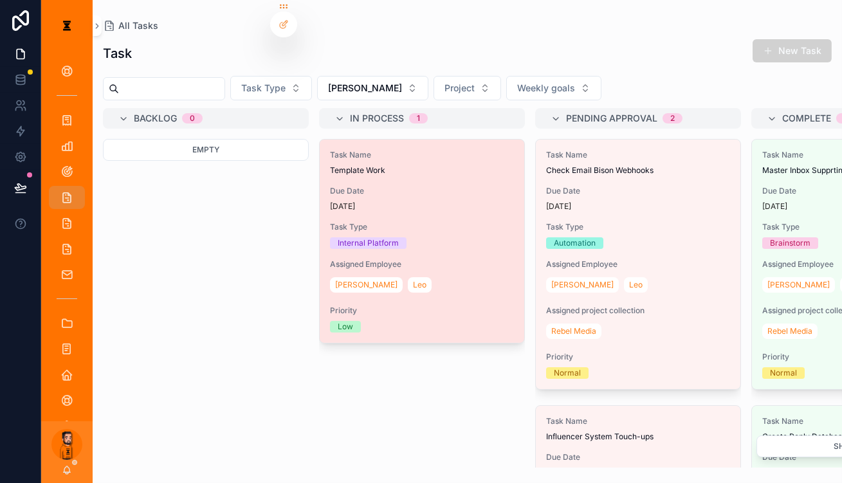
click at [351, 201] on div "[DATE]" at bounding box center [422, 206] width 184 height 10
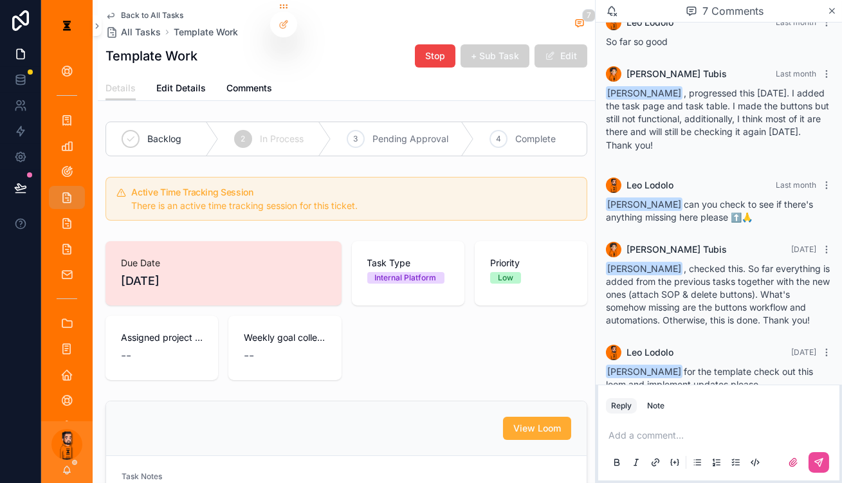
scroll to position [219, 0]
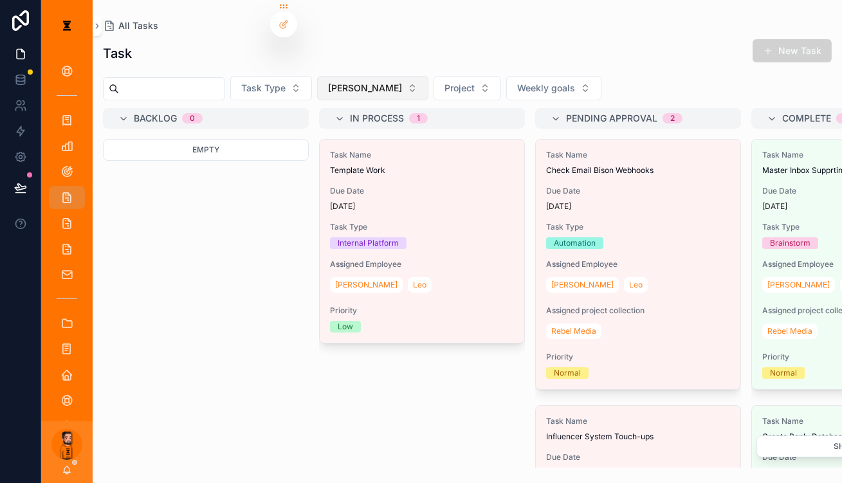
click at [356, 80] on button "[PERSON_NAME]" at bounding box center [372, 88] width 111 height 24
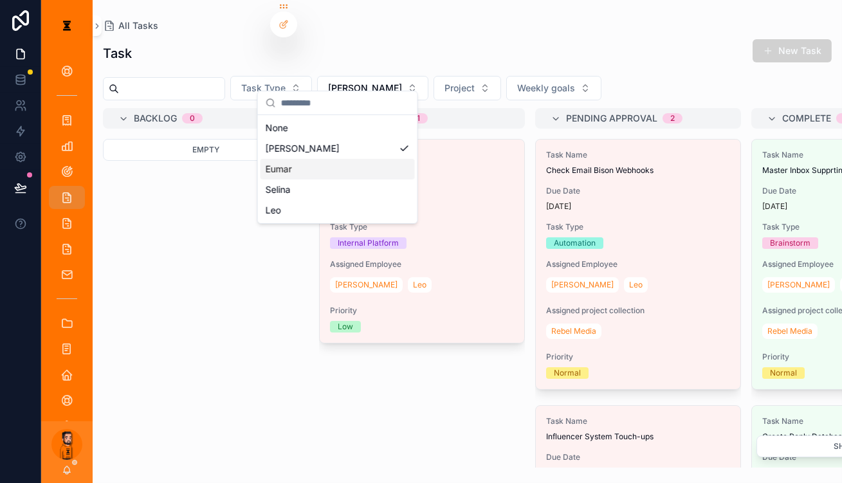
click at [309, 159] on div "Eumar" at bounding box center [337, 169] width 154 height 21
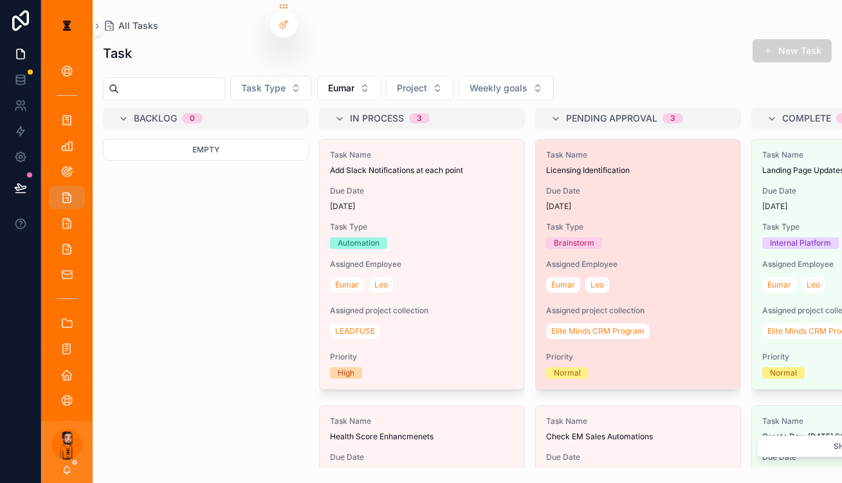
click at [594, 201] on div "[DATE]" at bounding box center [638, 206] width 184 height 10
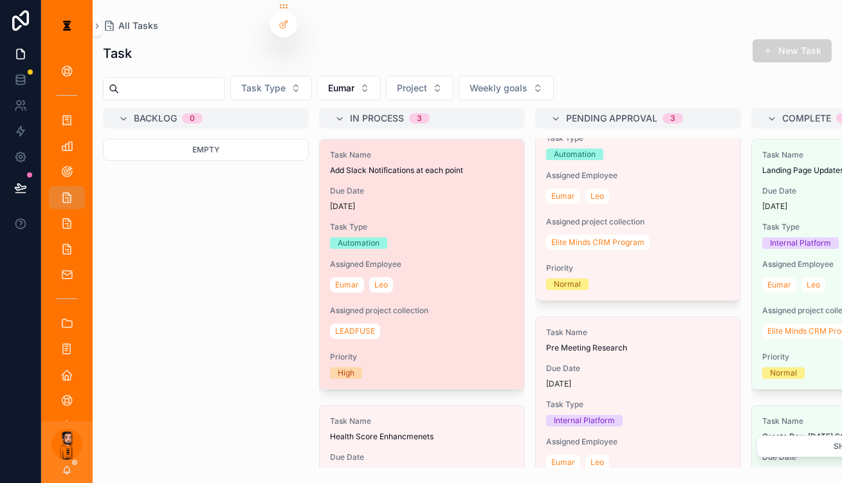
click at [418, 223] on div "Task Name Add Slack Notifications at each point Due Date [DATE] Task Type Autom…" at bounding box center [422, 264] width 204 height 249
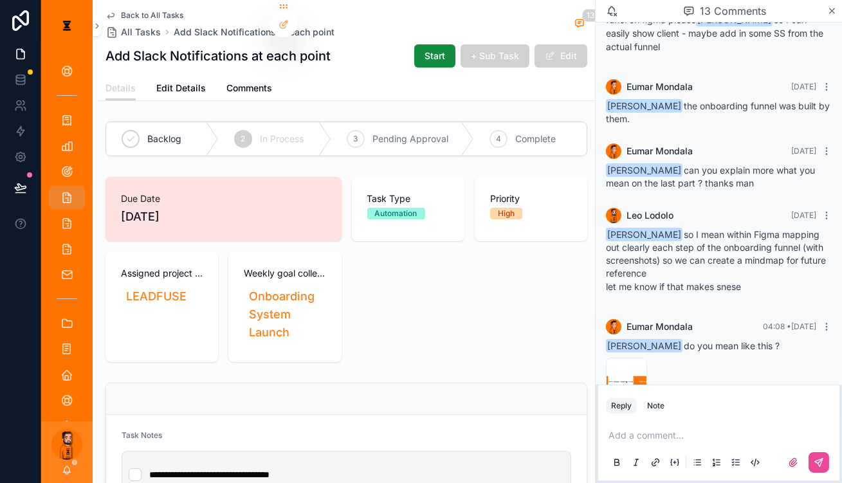
scroll to position [989, 0]
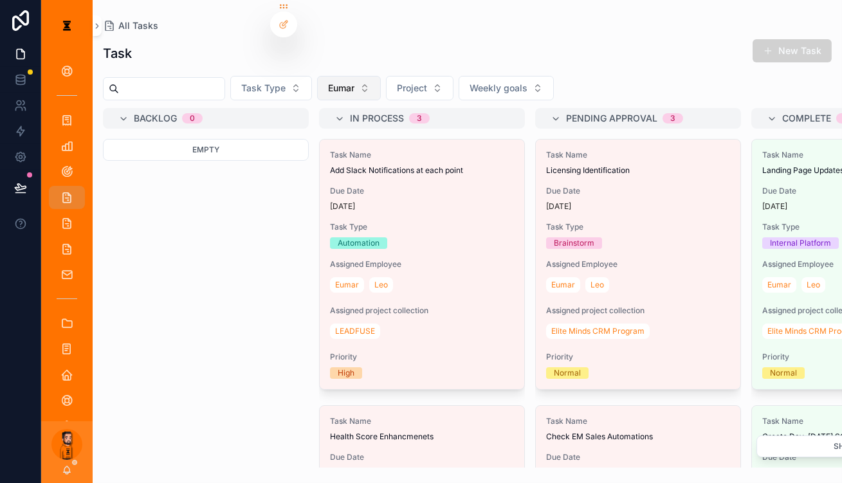
click at [357, 81] on button "Eumar" at bounding box center [349, 88] width 64 height 24
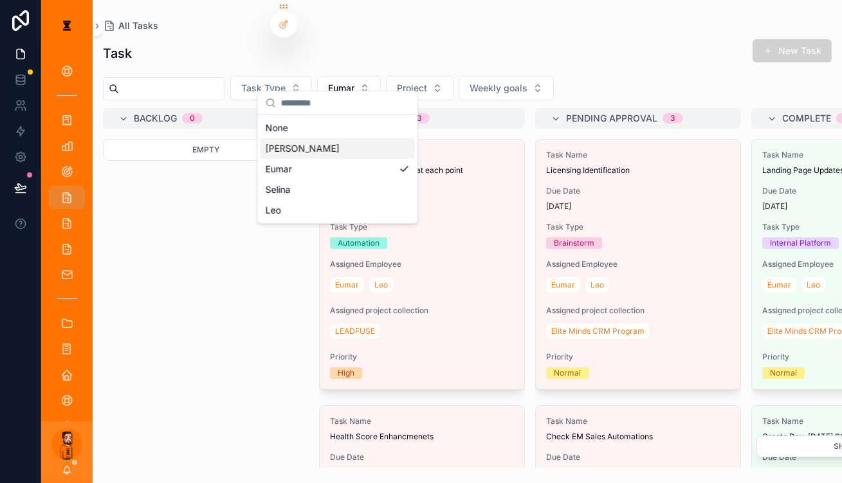
click at [338, 143] on div "[PERSON_NAME]" at bounding box center [337, 148] width 154 height 21
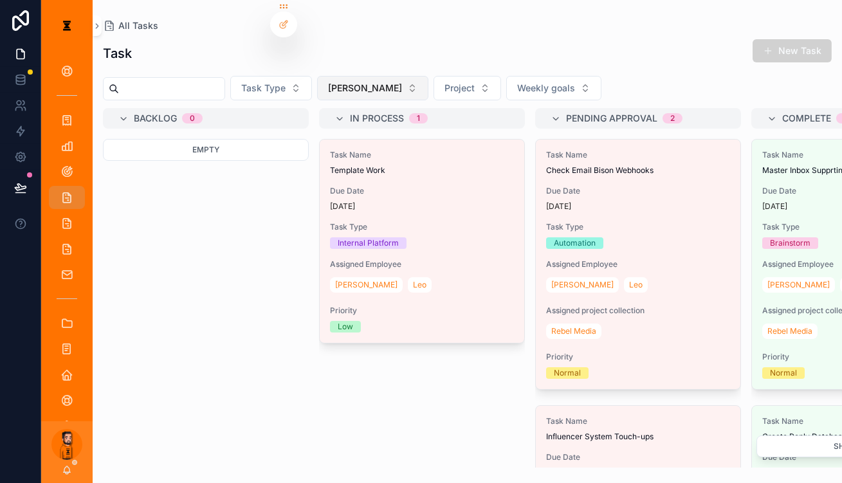
click at [337, 87] on div "Task New Task Task Type [PERSON_NAME] Project Weekly goals Backlog 0 Empty In P…" at bounding box center [467, 249] width 749 height 437
click at [338, 82] on span "[PERSON_NAME]" at bounding box center [365, 88] width 74 height 13
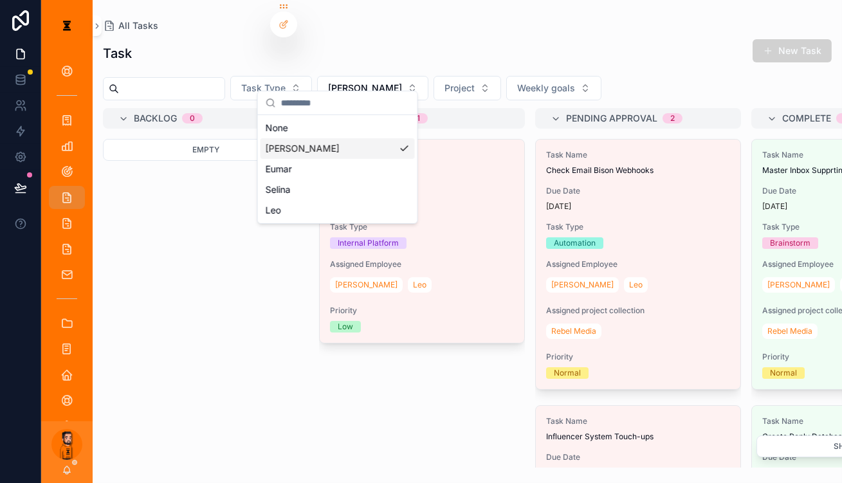
click at [319, 143] on div "[PERSON_NAME]" at bounding box center [337, 148] width 154 height 21
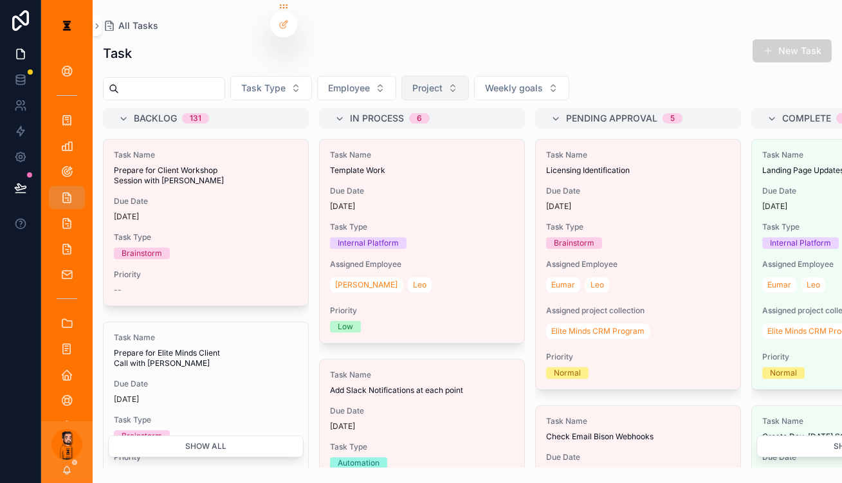
click at [412, 82] on span "Project" at bounding box center [427, 88] width 30 height 13
click at [370, 76] on button "Employee" at bounding box center [356, 88] width 79 height 24
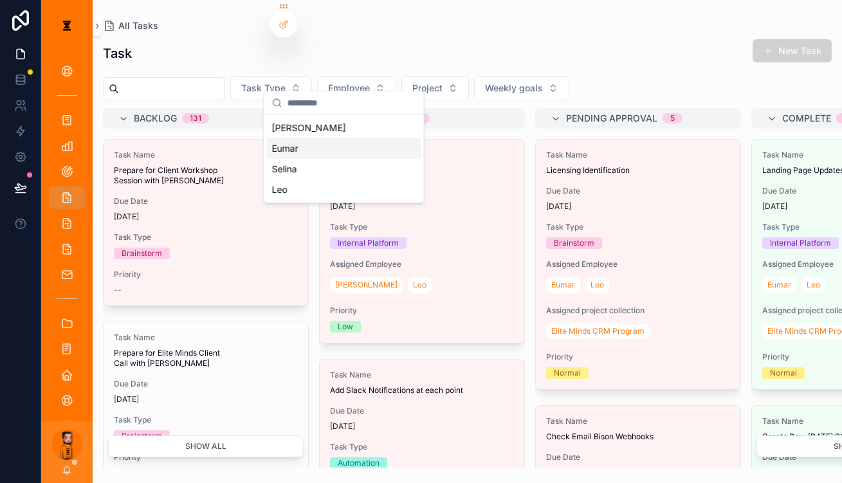
click at [347, 138] on div "Eumar" at bounding box center [344, 148] width 154 height 21
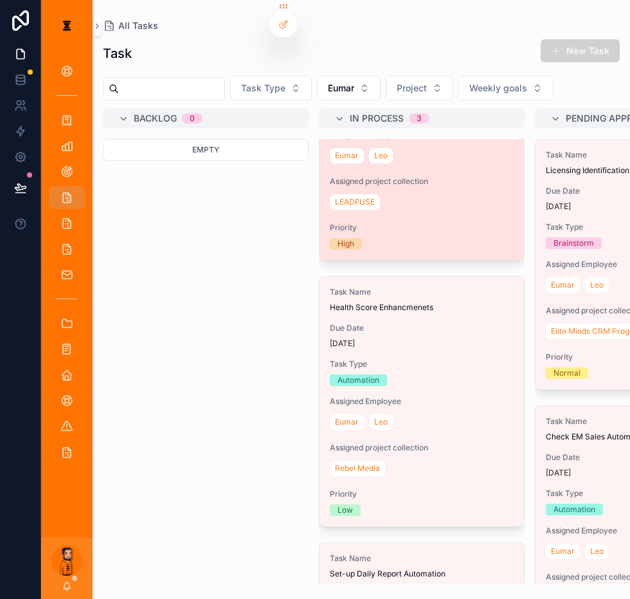
scroll to position [64, 0]
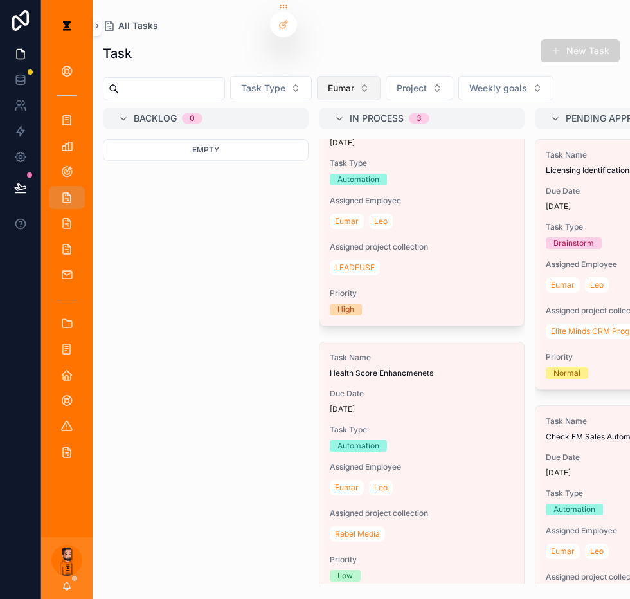
click at [360, 76] on button "Eumar" at bounding box center [349, 88] width 64 height 24
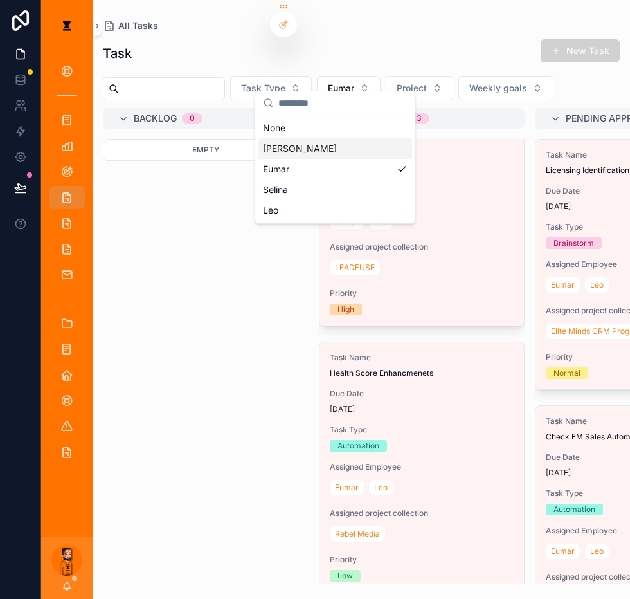
click at [286, 145] on div "[PERSON_NAME]" at bounding box center [335, 148] width 154 height 21
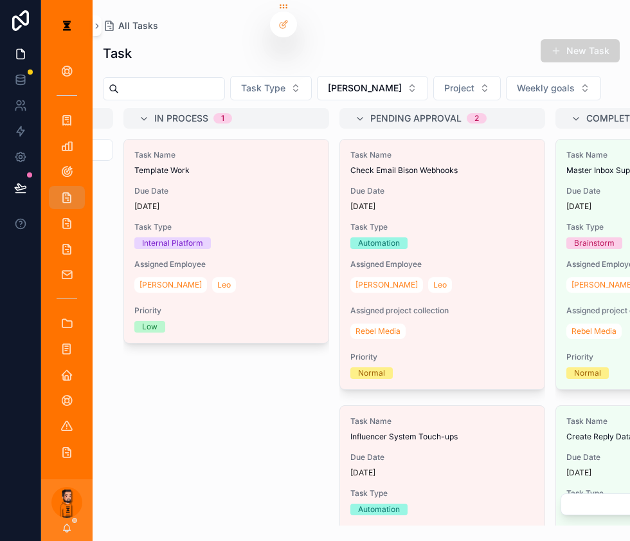
scroll to position [0, 216]
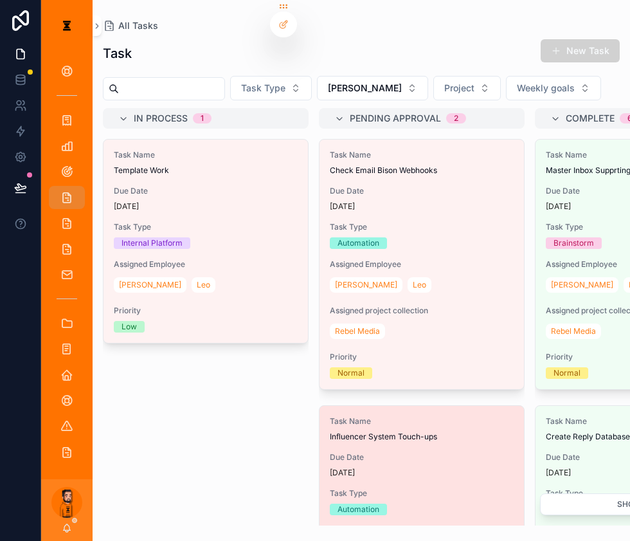
click at [349, 482] on span "Task Type" at bounding box center [422, 493] width 184 height 10
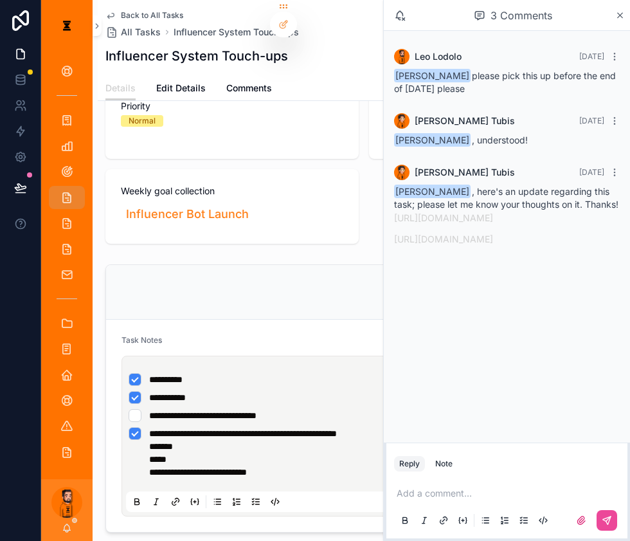
scroll to position [175, 0]
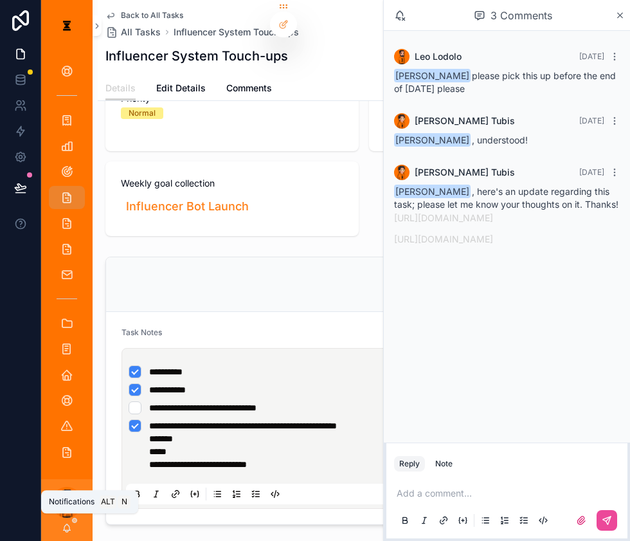
click at [62, 482] on icon "scrollable content" at bounding box center [67, 528] width 10 height 10
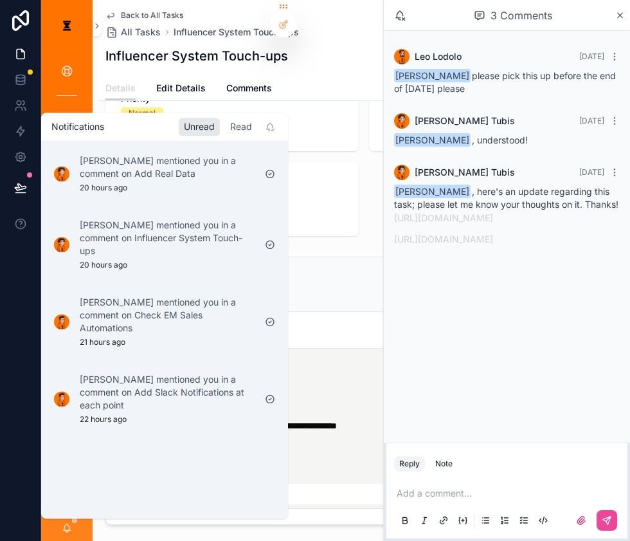
drag, startPoint x: 209, startPoint y: 123, endPoint x: 185, endPoint y: 123, distance: 23.8
click at [225, 123] on div "Read" at bounding box center [241, 127] width 32 height 18
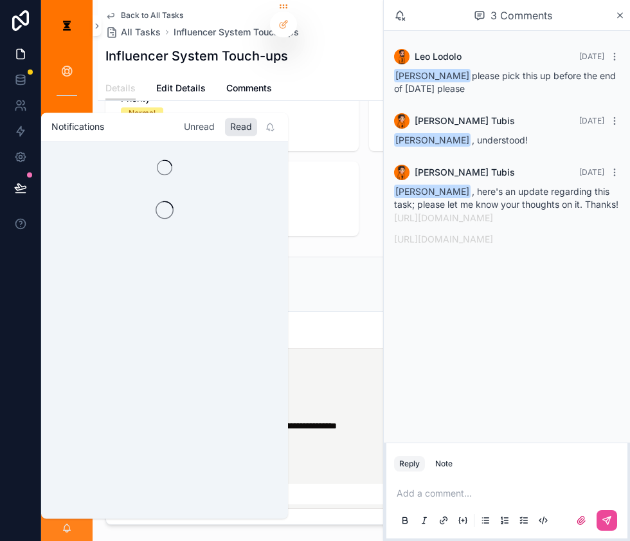
click at [183, 124] on div "Unread" at bounding box center [199, 127] width 41 height 18
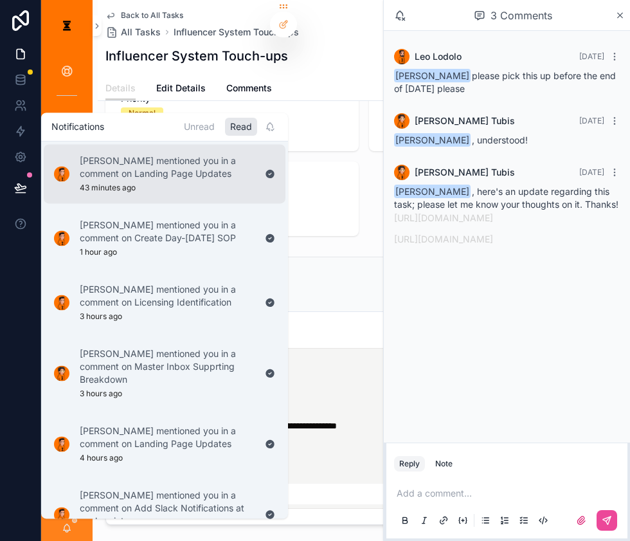
click at [192, 170] on p "[PERSON_NAME] mentioned you in a comment on Landing Page Updates" at bounding box center [167, 168] width 175 height 26
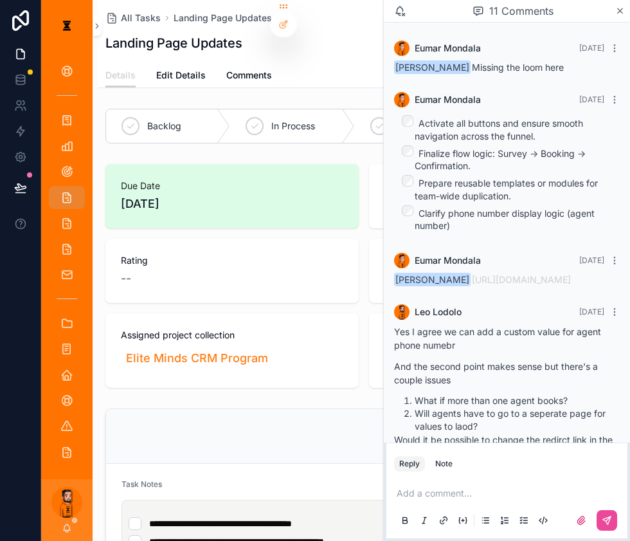
scroll to position [690, 0]
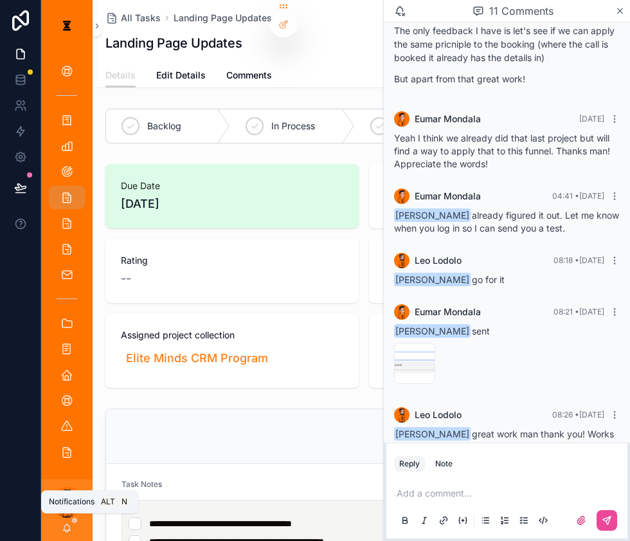
click at [62, 482] on icon "scrollable content" at bounding box center [67, 528] width 10 height 10
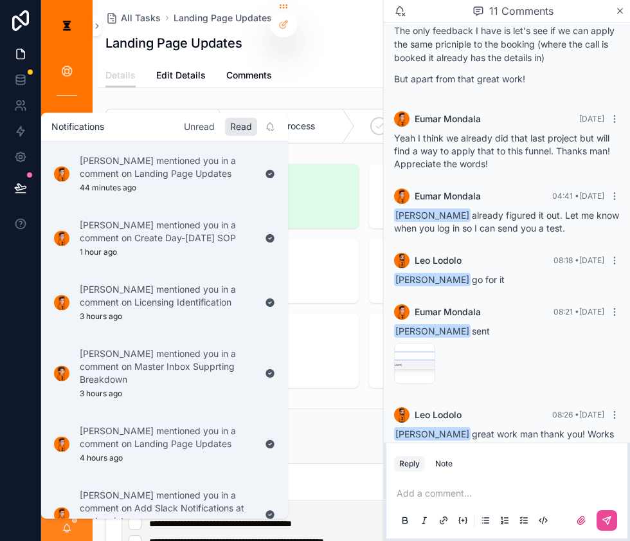
click at [181, 127] on div "Unread" at bounding box center [199, 127] width 41 height 18
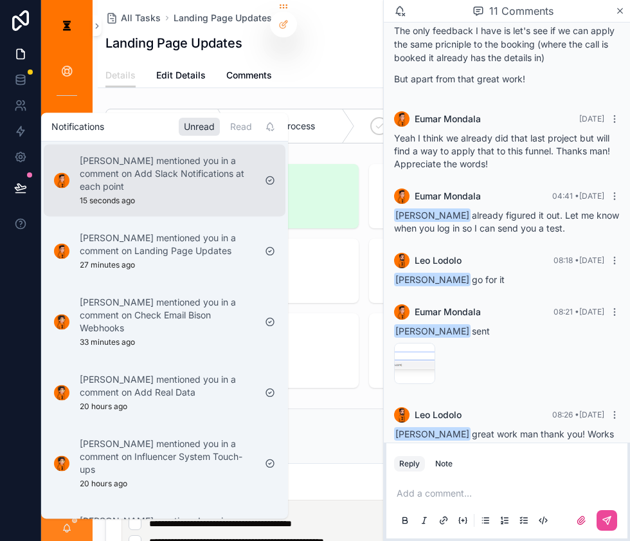
click at [178, 165] on p "[PERSON_NAME] mentioned you in a comment on Add Slack Notifications at each poi…" at bounding box center [167, 174] width 175 height 39
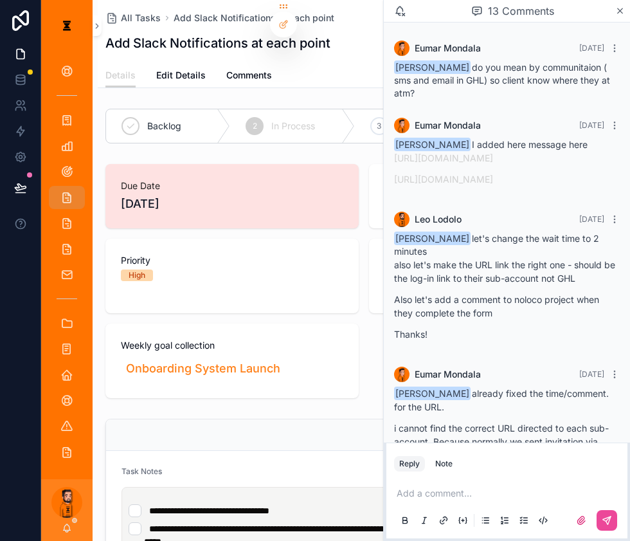
scroll to position [977, 0]
